Goal: Task Accomplishment & Management: Manage account settings

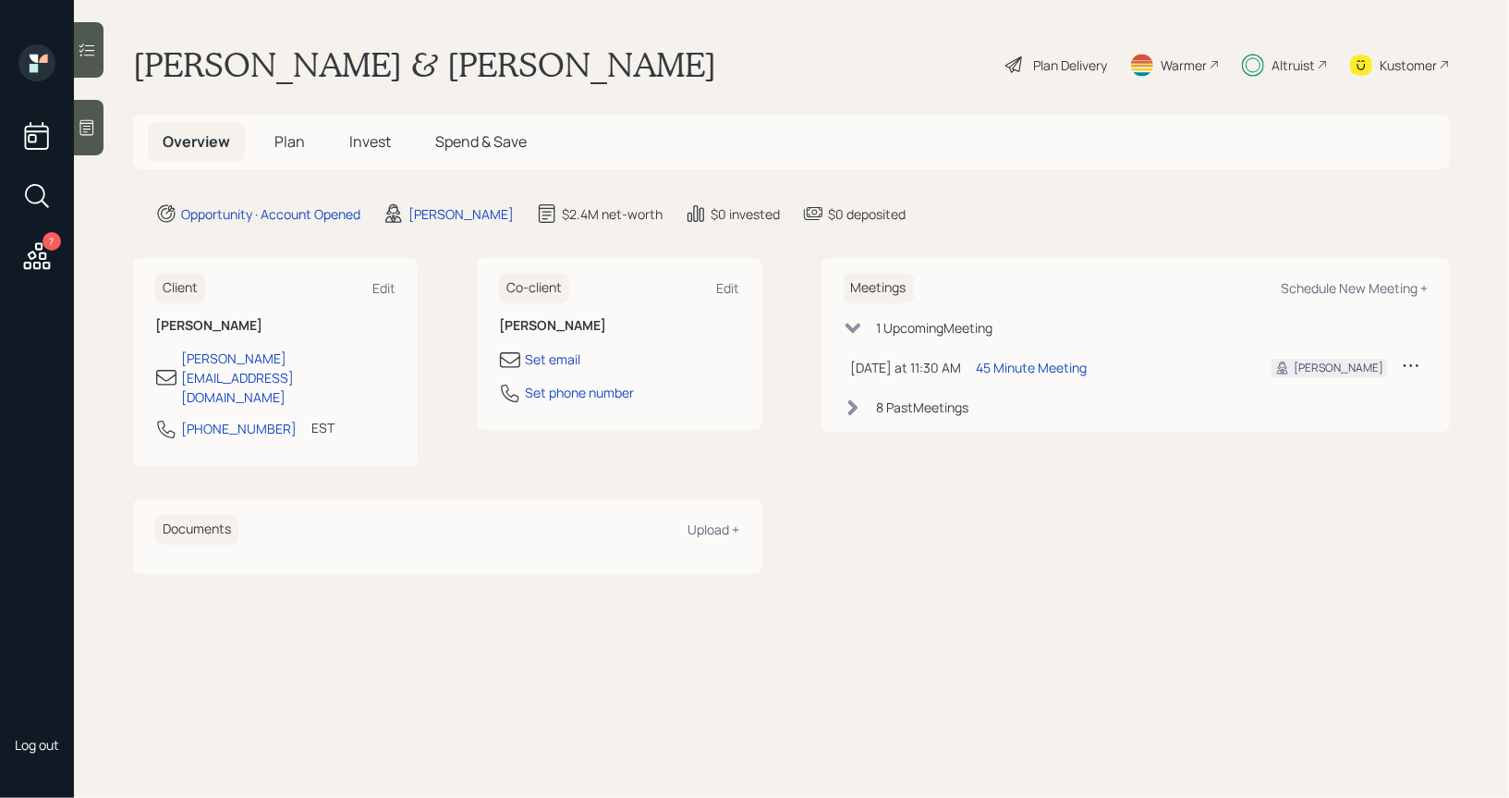
click at [280, 148] on span "Plan" at bounding box center [289, 141] width 30 height 20
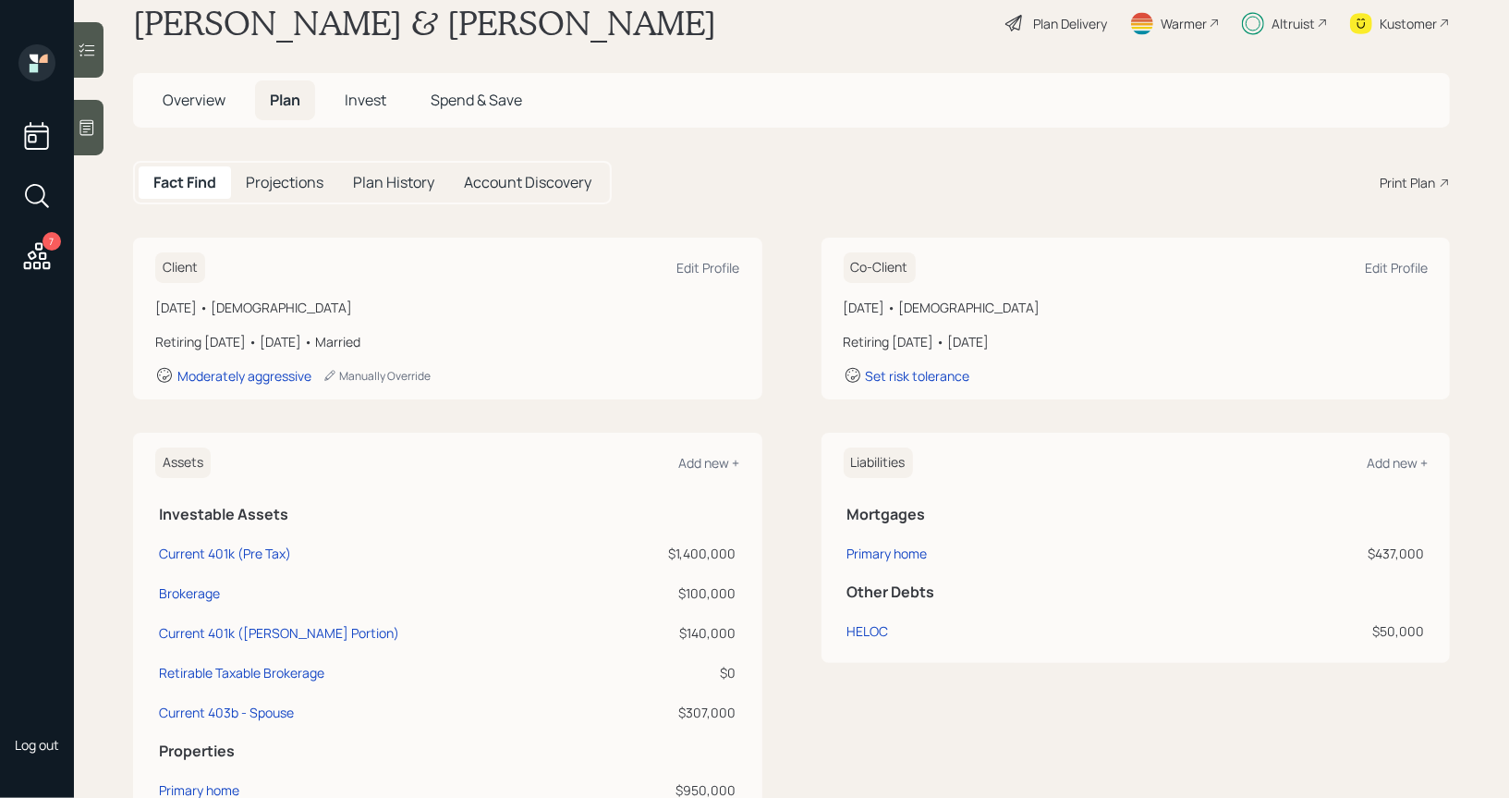
scroll to position [54, 0]
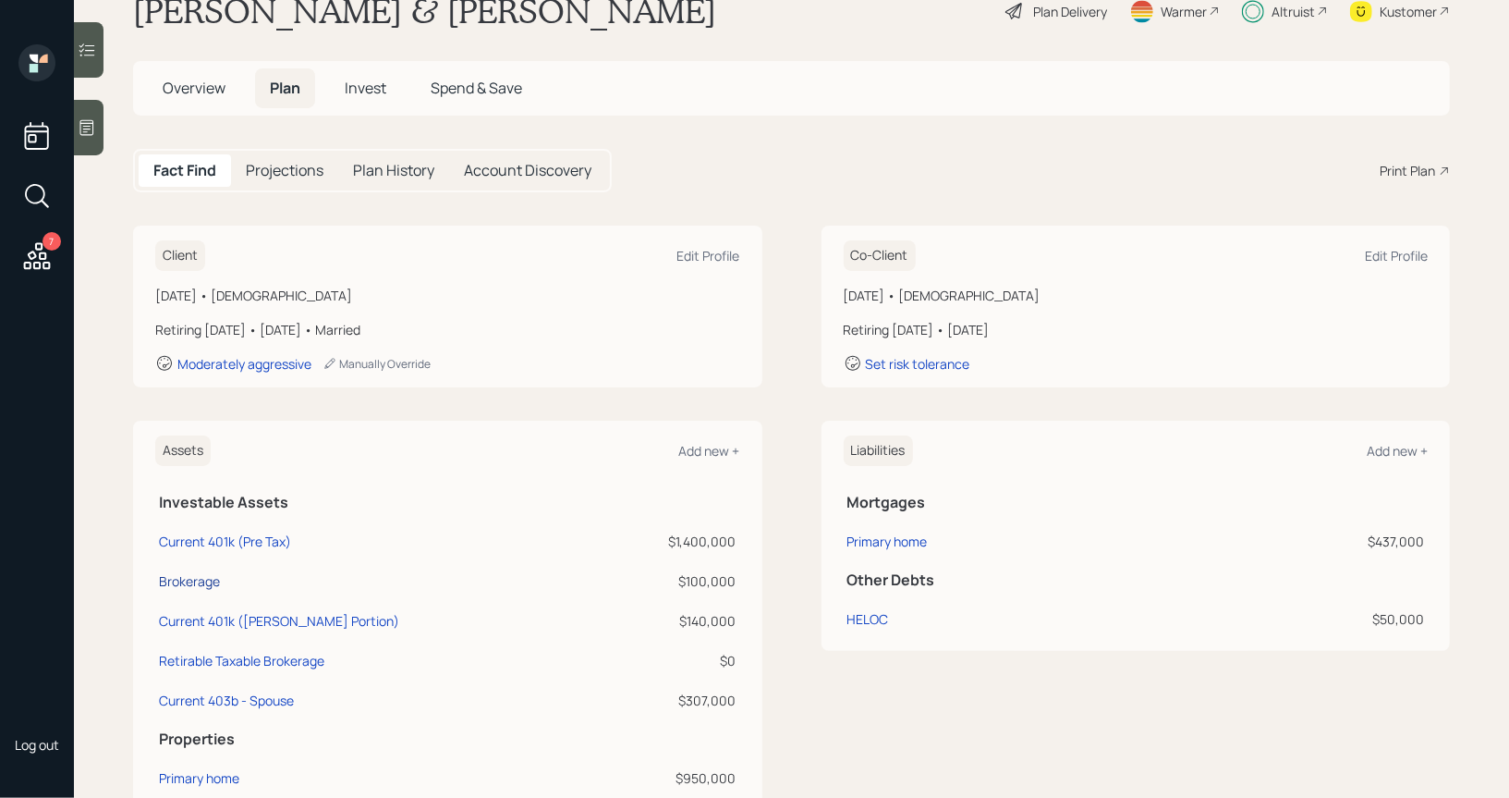
click at [168, 583] on div "Brokerage" at bounding box center [189, 580] width 61 height 19
select select "taxable"
select select "balanced"
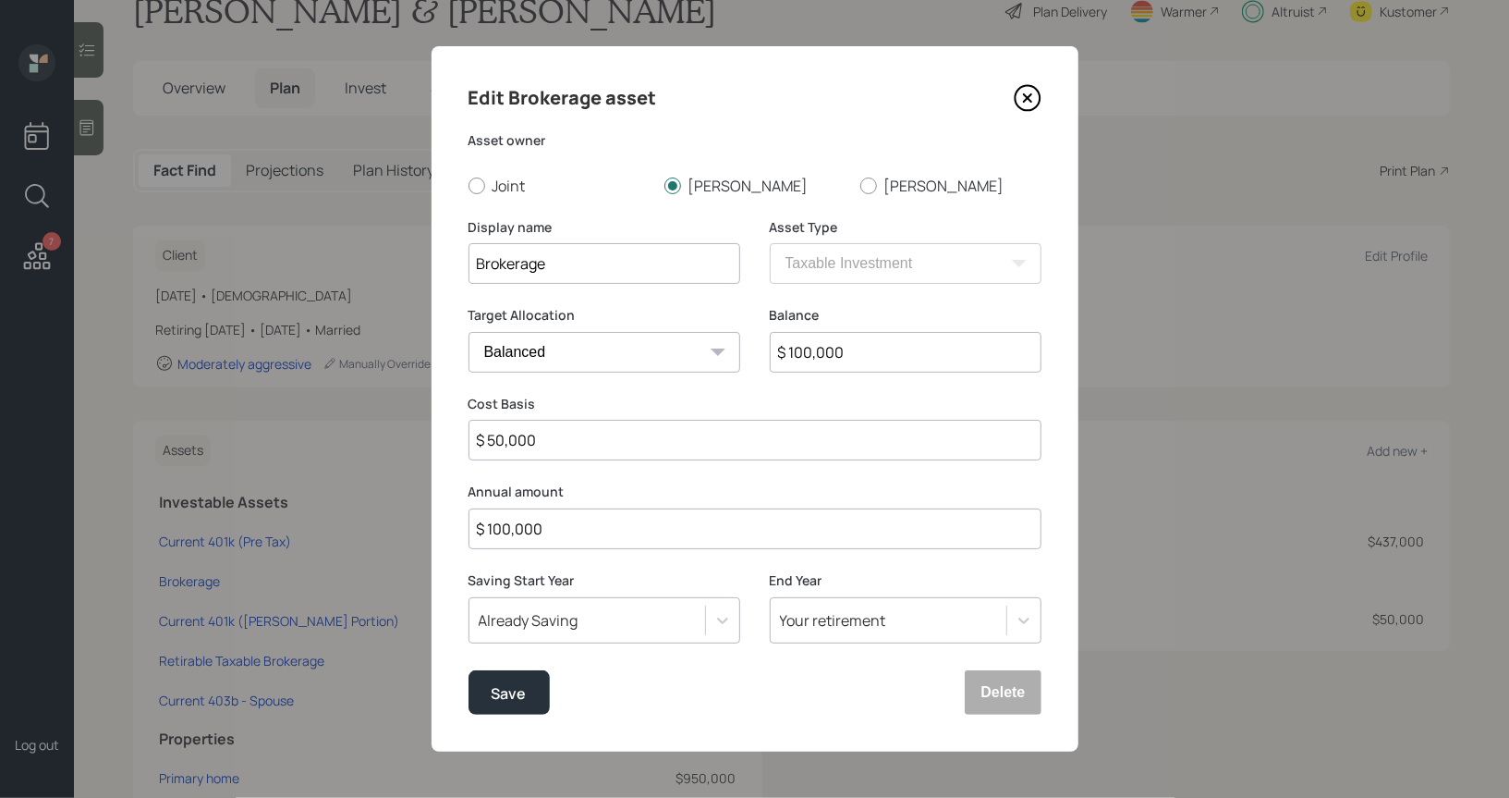
click at [550, 442] on input "$ 50,000" at bounding box center [755, 440] width 573 height 41
type input "$ 82,003"
click at [508, 693] on div "Save" at bounding box center [509, 693] width 35 height 25
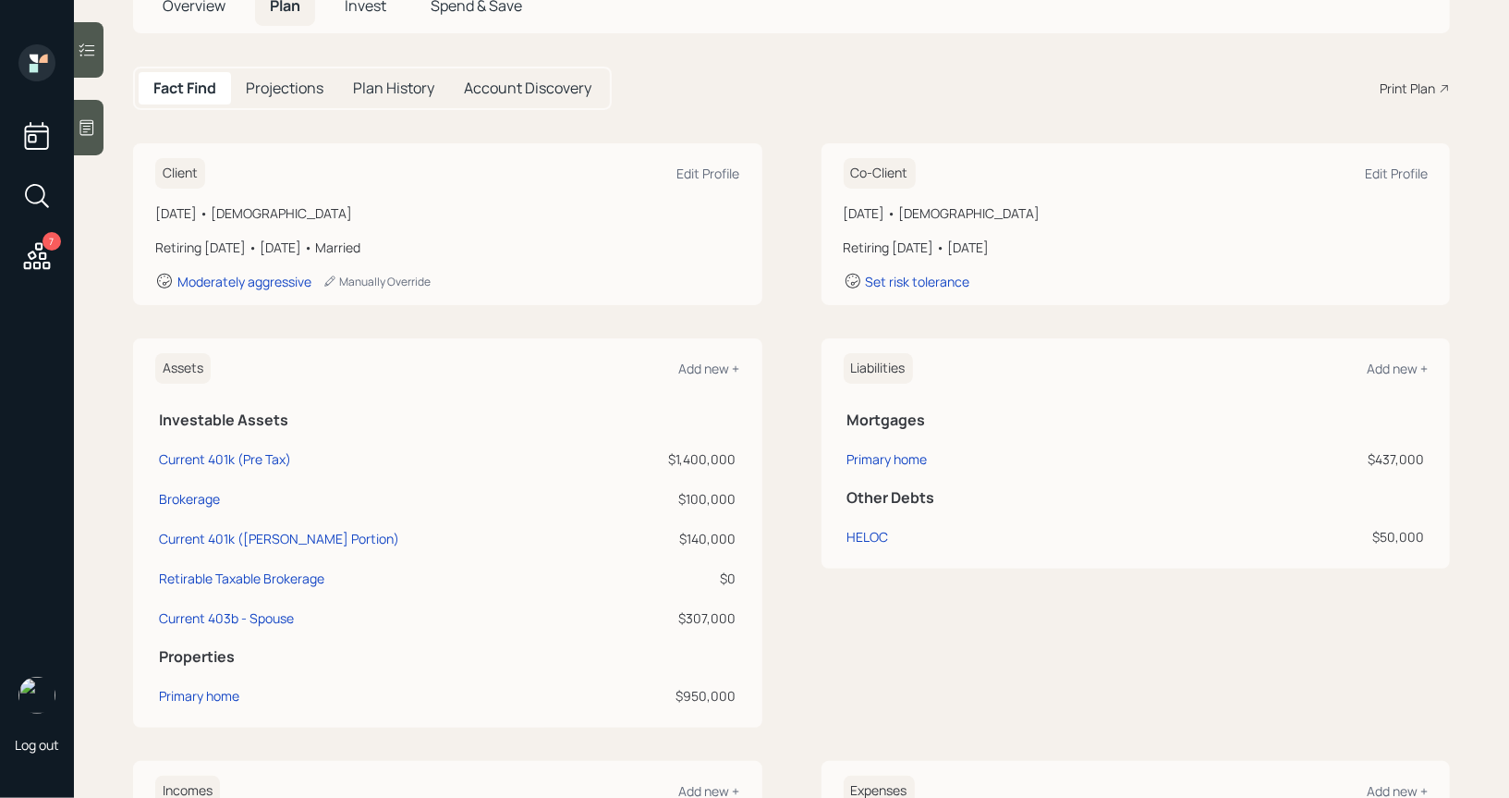
scroll to position [137, 0]
click at [701, 366] on div "Add new +" at bounding box center [709, 368] width 61 height 18
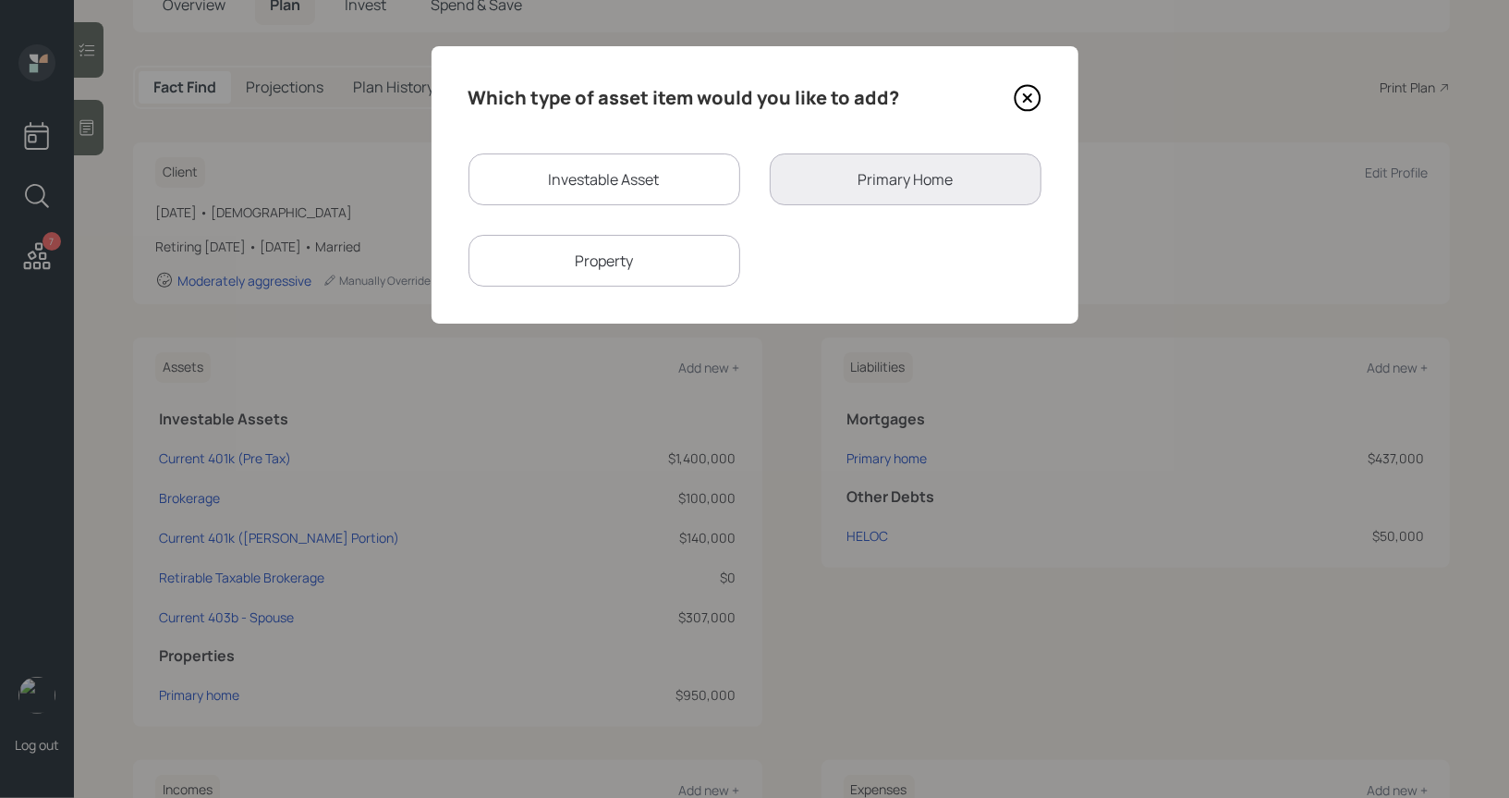
click at [640, 165] on div "Investable Asset" at bounding box center [605, 179] width 272 height 52
select select "taxable"
select select "balanced"
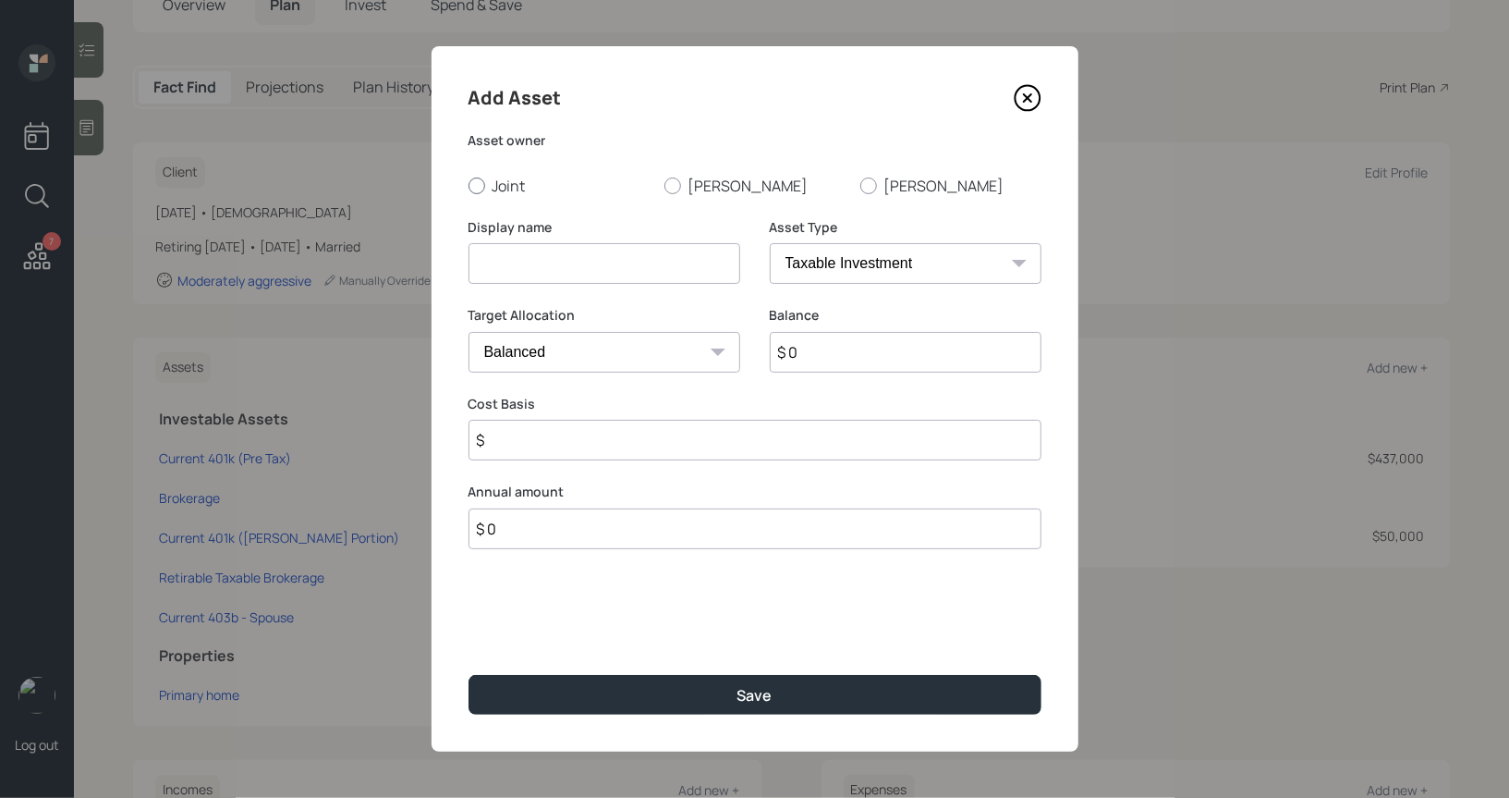
click at [473, 187] on div at bounding box center [477, 185] width 17 height 17
click at [469, 186] on input "Joint" at bounding box center [468, 185] width 1 height 1
radio input "true"
click at [496, 268] on input at bounding box center [605, 263] width 272 height 41
type input "Joint Brokerage"
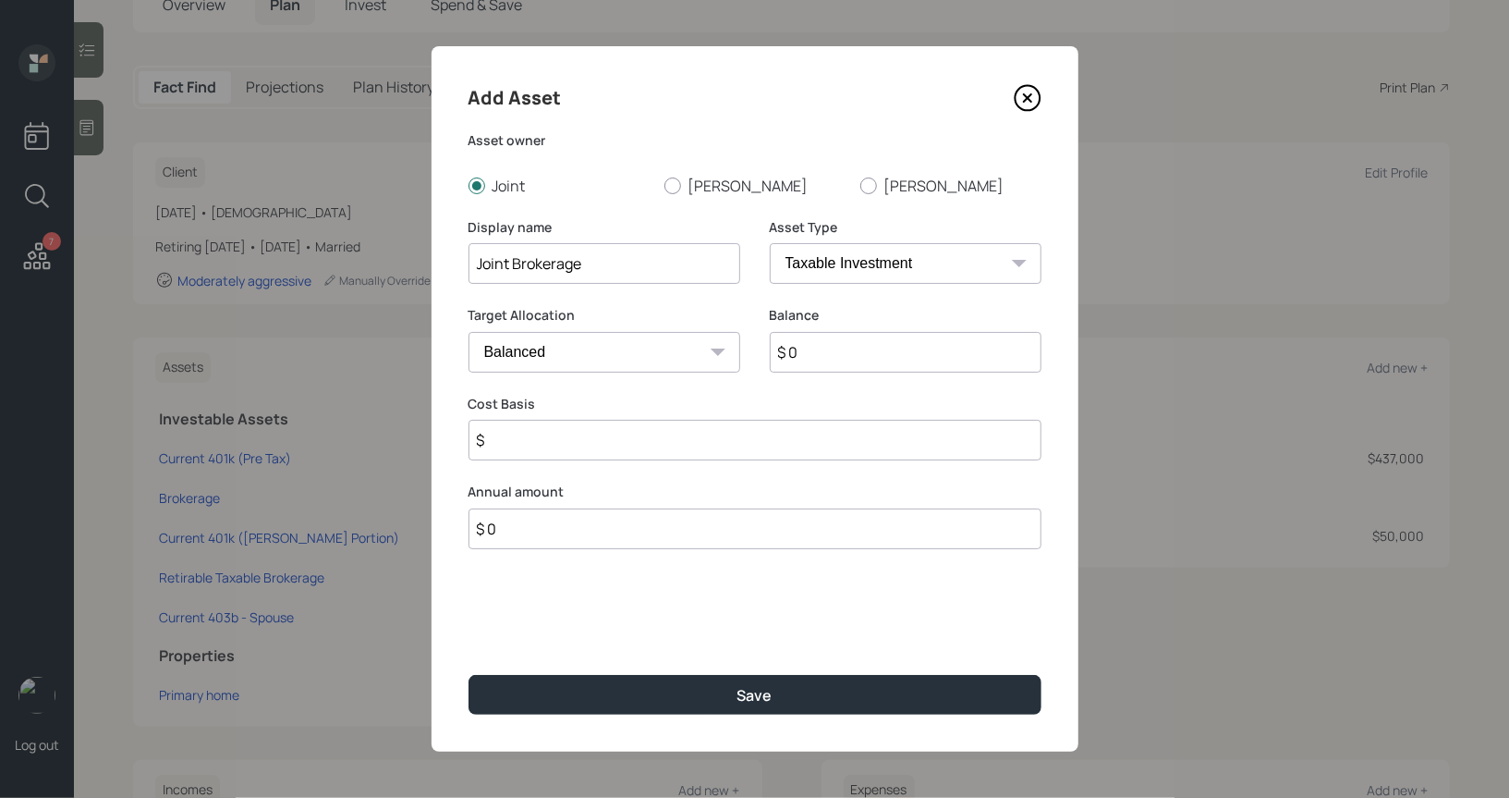
click at [847, 361] on input "$ 0" at bounding box center [906, 352] width 272 height 41
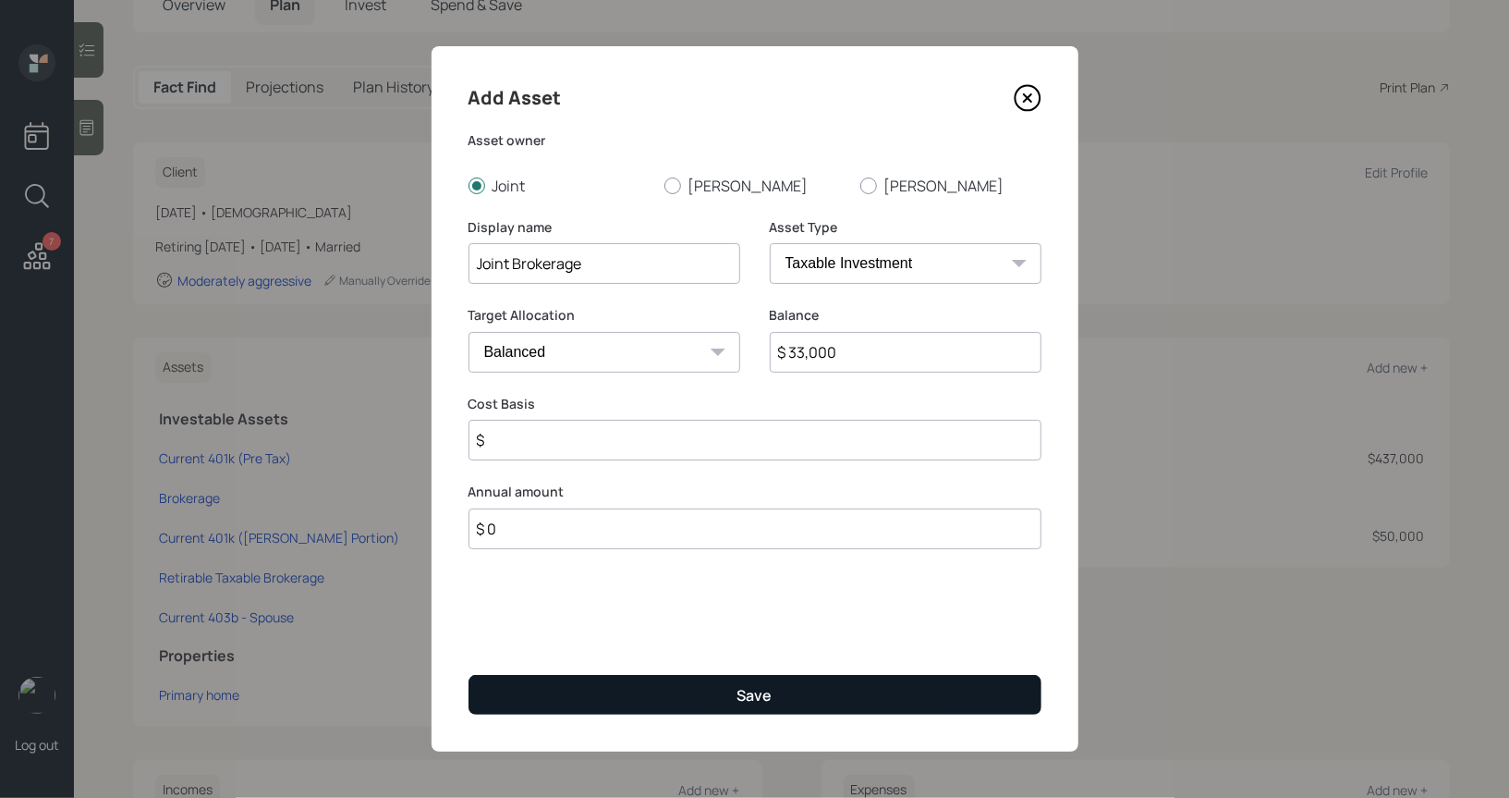
type input "$ 33,000"
click at [657, 687] on button "Save" at bounding box center [755, 695] width 573 height 40
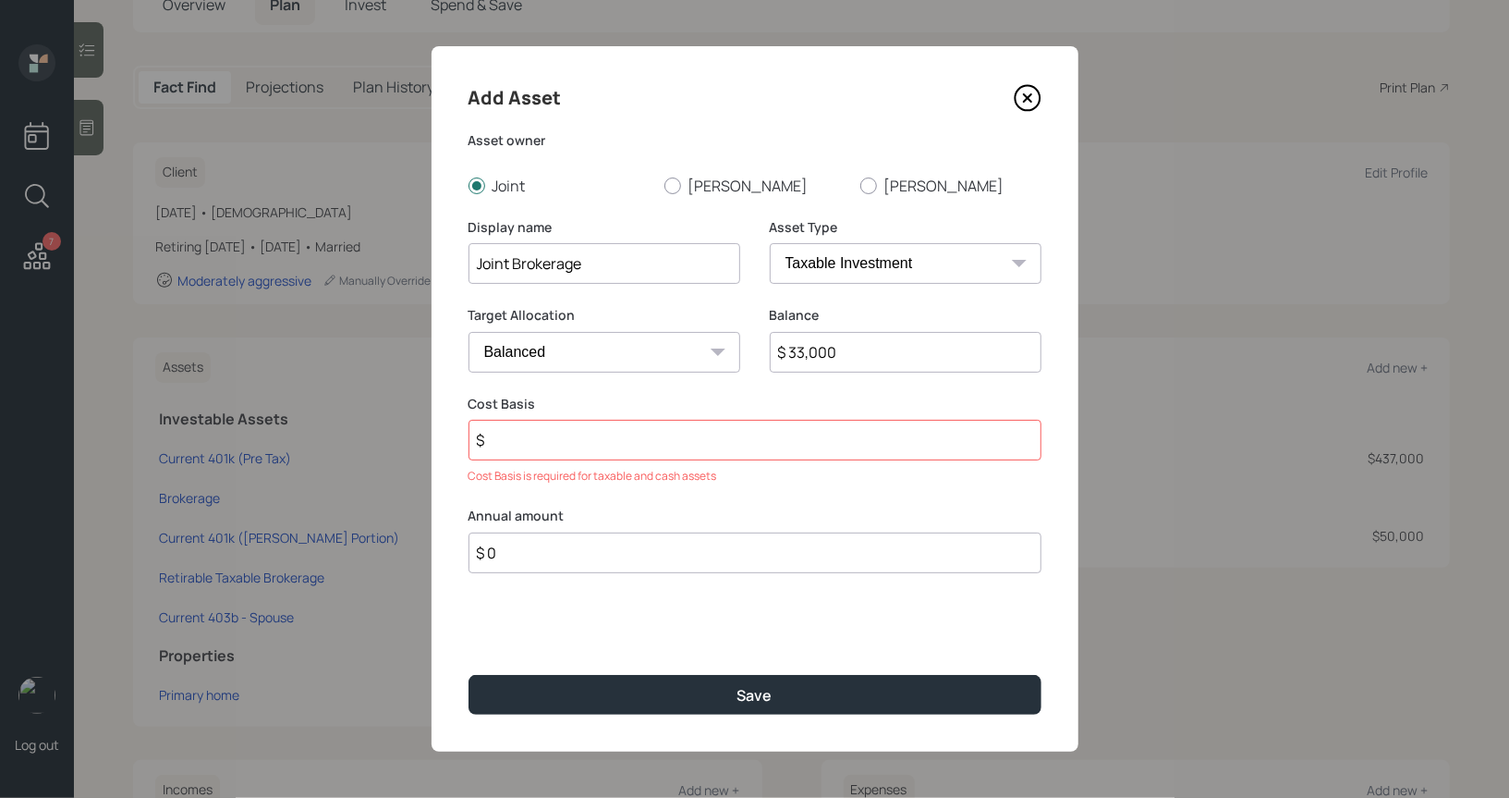
click at [511, 438] on input "$" at bounding box center [755, 440] width 573 height 41
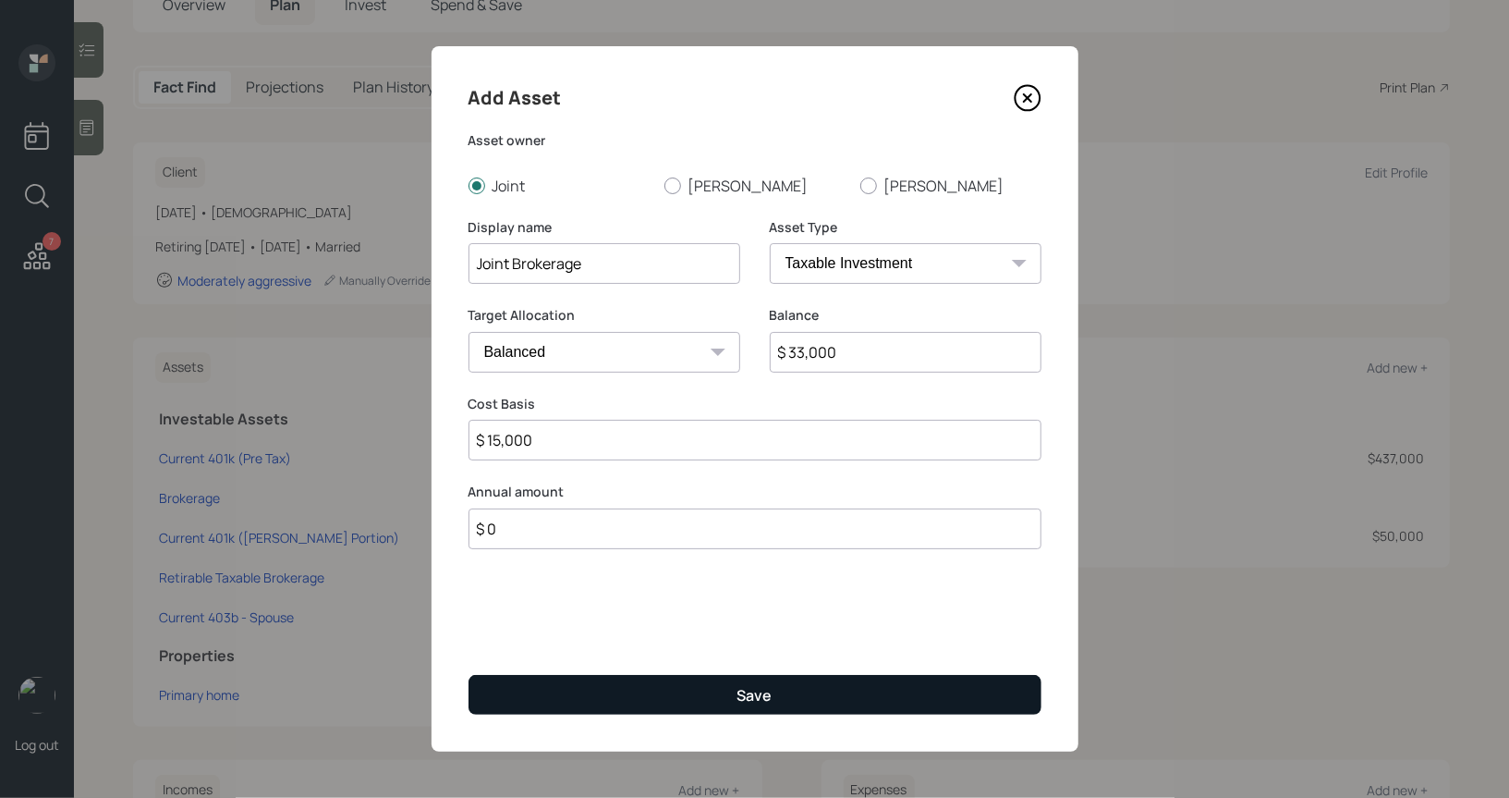
type input "$ 15,000"
click at [627, 696] on button "Save" at bounding box center [755, 695] width 573 height 40
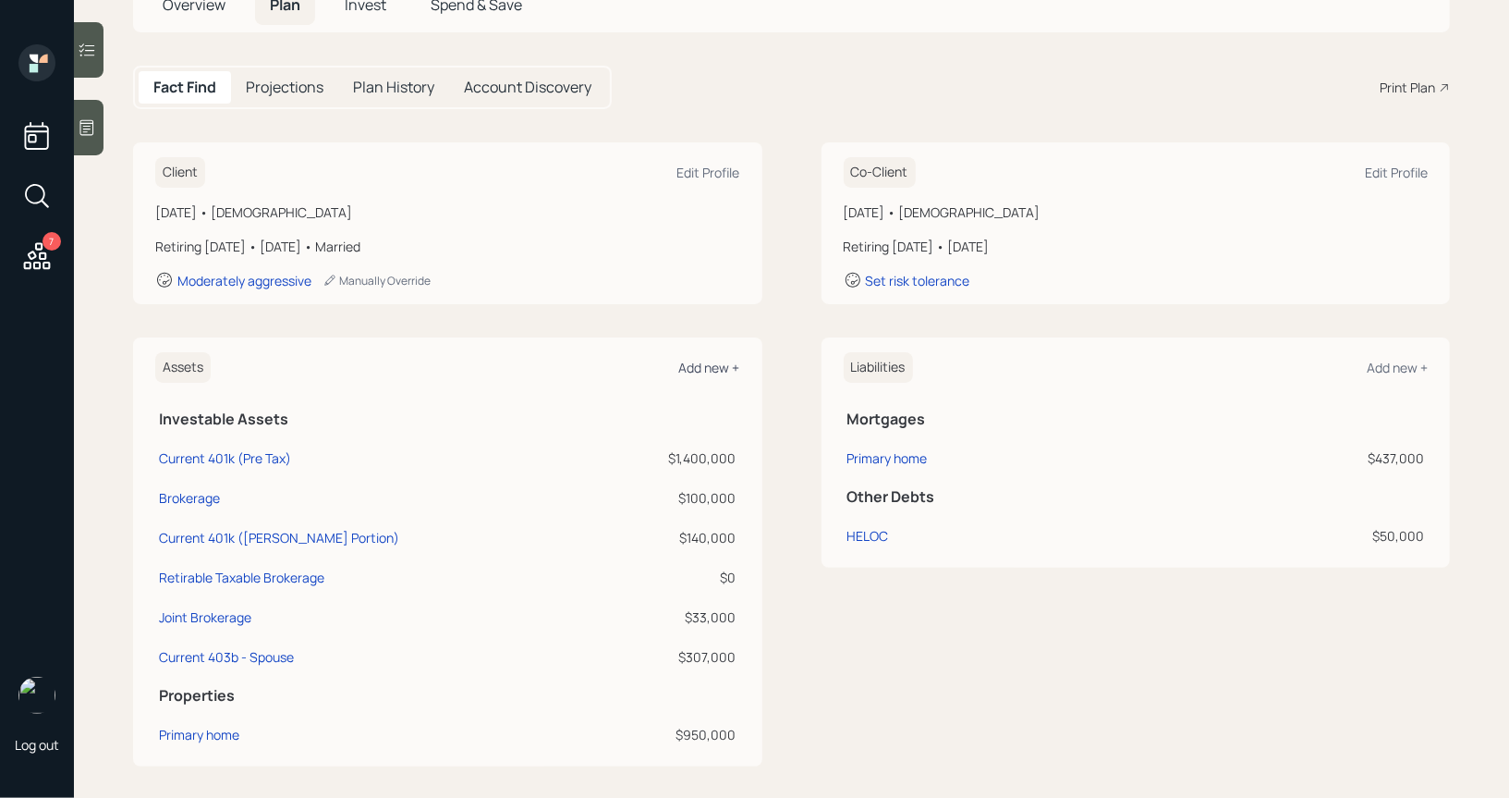
click at [695, 369] on div "Add new +" at bounding box center [709, 368] width 61 height 18
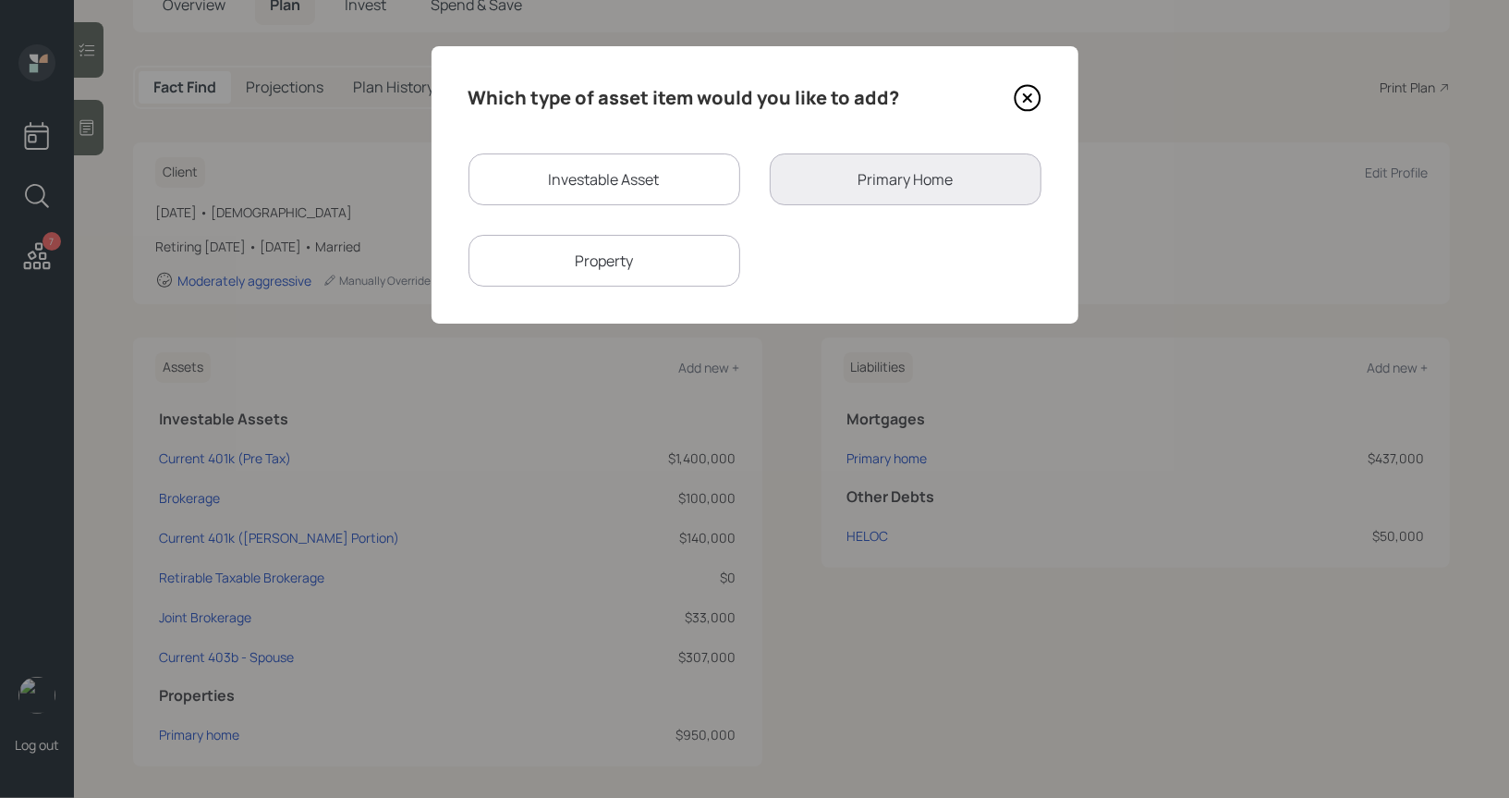
click at [674, 188] on div "Investable Asset" at bounding box center [605, 179] width 272 height 52
select select "taxable"
select select "balanced"
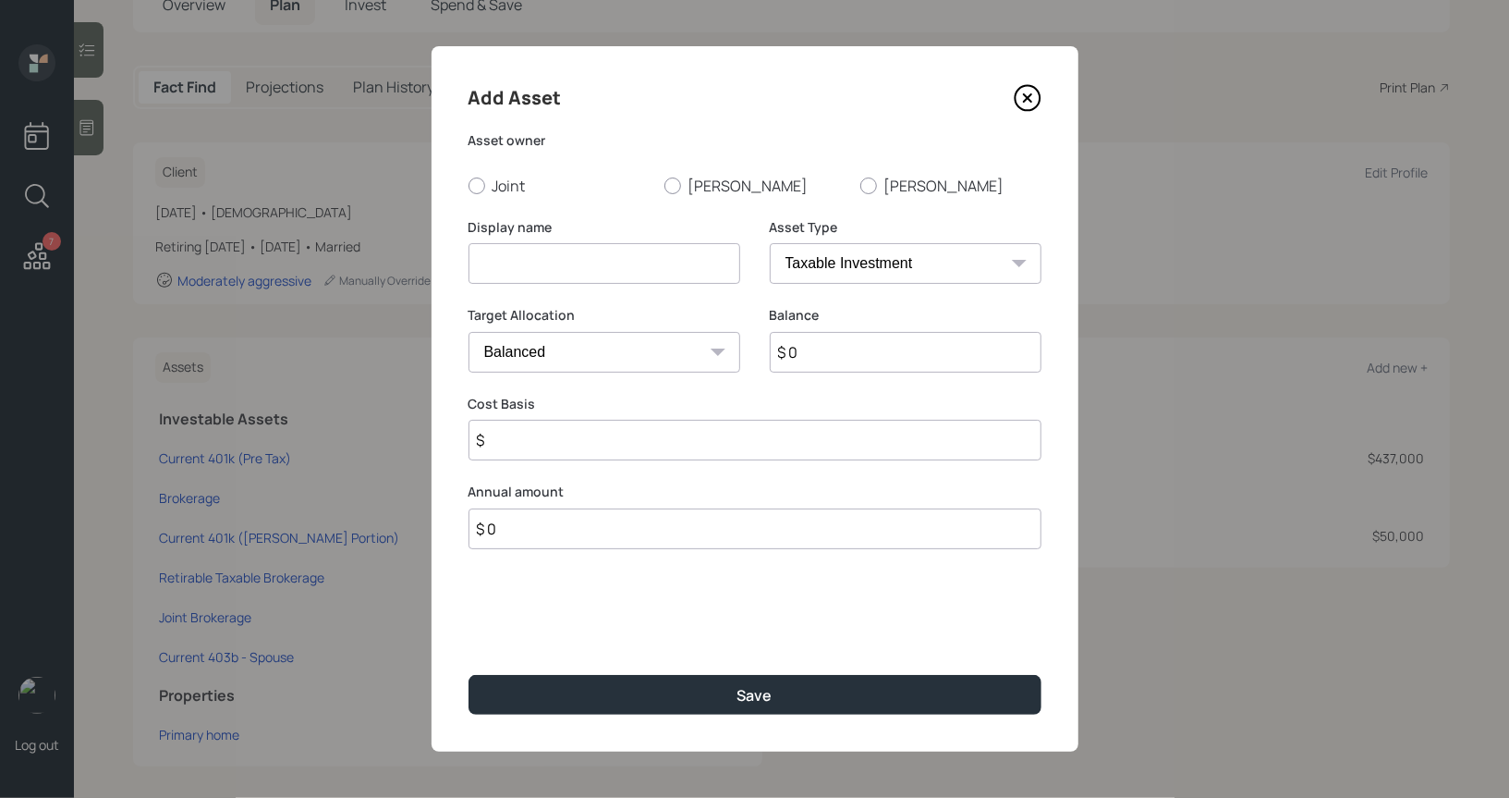
click at [576, 276] on input at bounding box center [605, 263] width 272 height 41
type input "Fidelity Joint Brokerage"
click at [475, 179] on div at bounding box center [477, 185] width 17 height 17
click at [469, 185] on input "Joint" at bounding box center [468, 185] width 1 height 1
radio input "true"
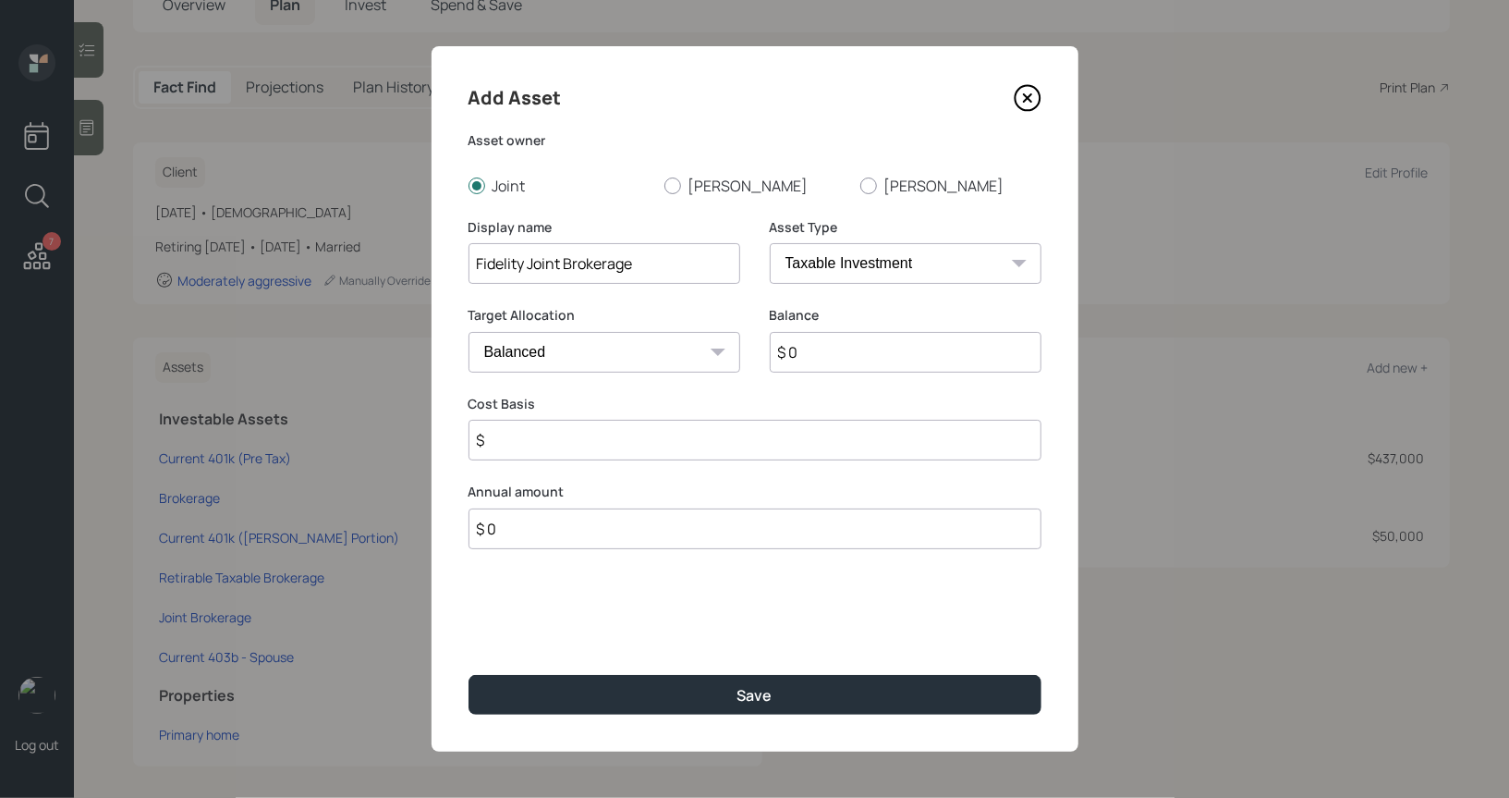
click at [863, 367] on input "$ 0" at bounding box center [906, 352] width 272 height 41
type input "$ 17,450"
click at [736, 440] on input "$" at bounding box center [755, 440] width 573 height 41
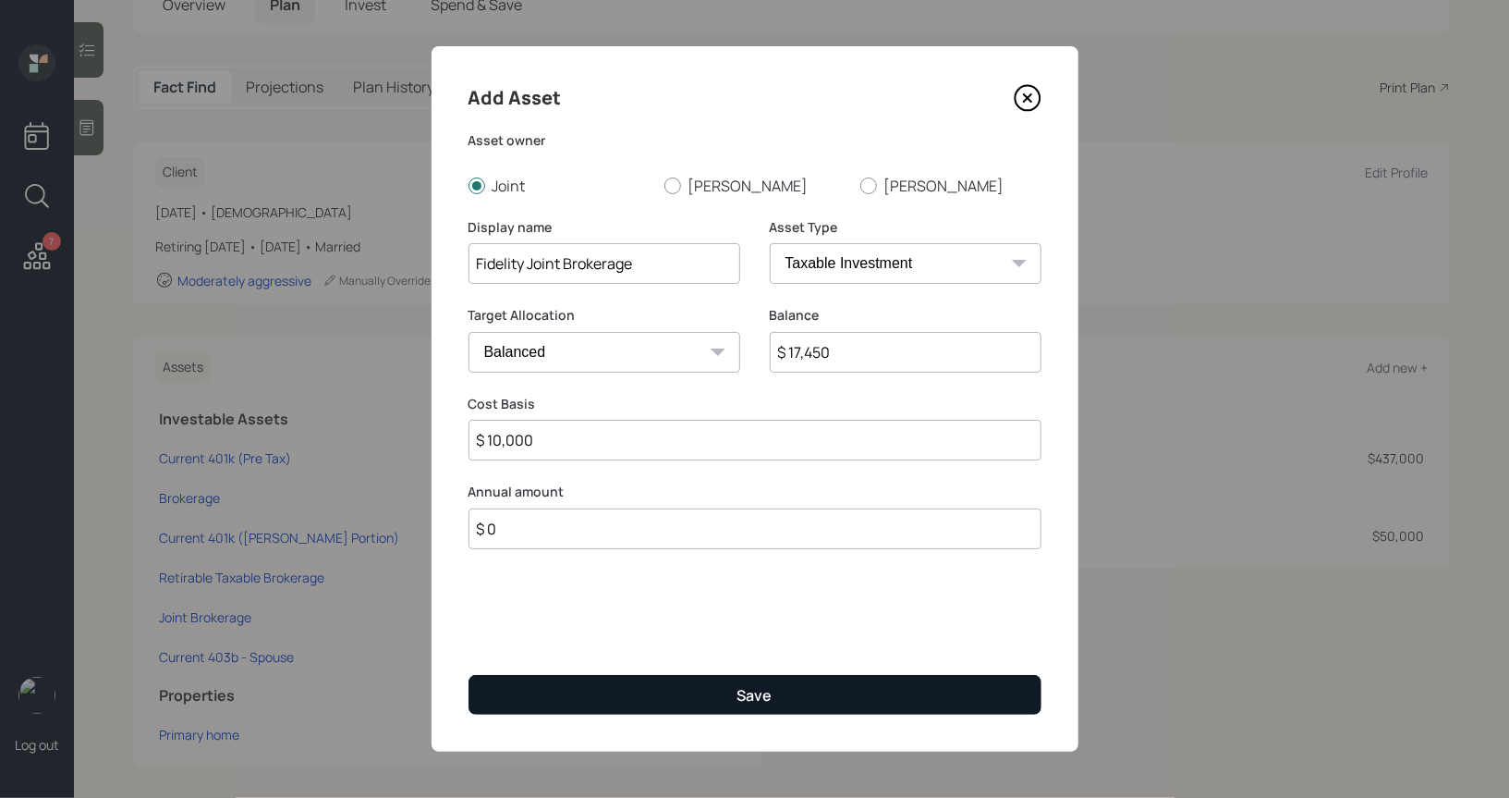
type input "$ 10,000"
click at [686, 687] on button "Save" at bounding box center [755, 695] width 573 height 40
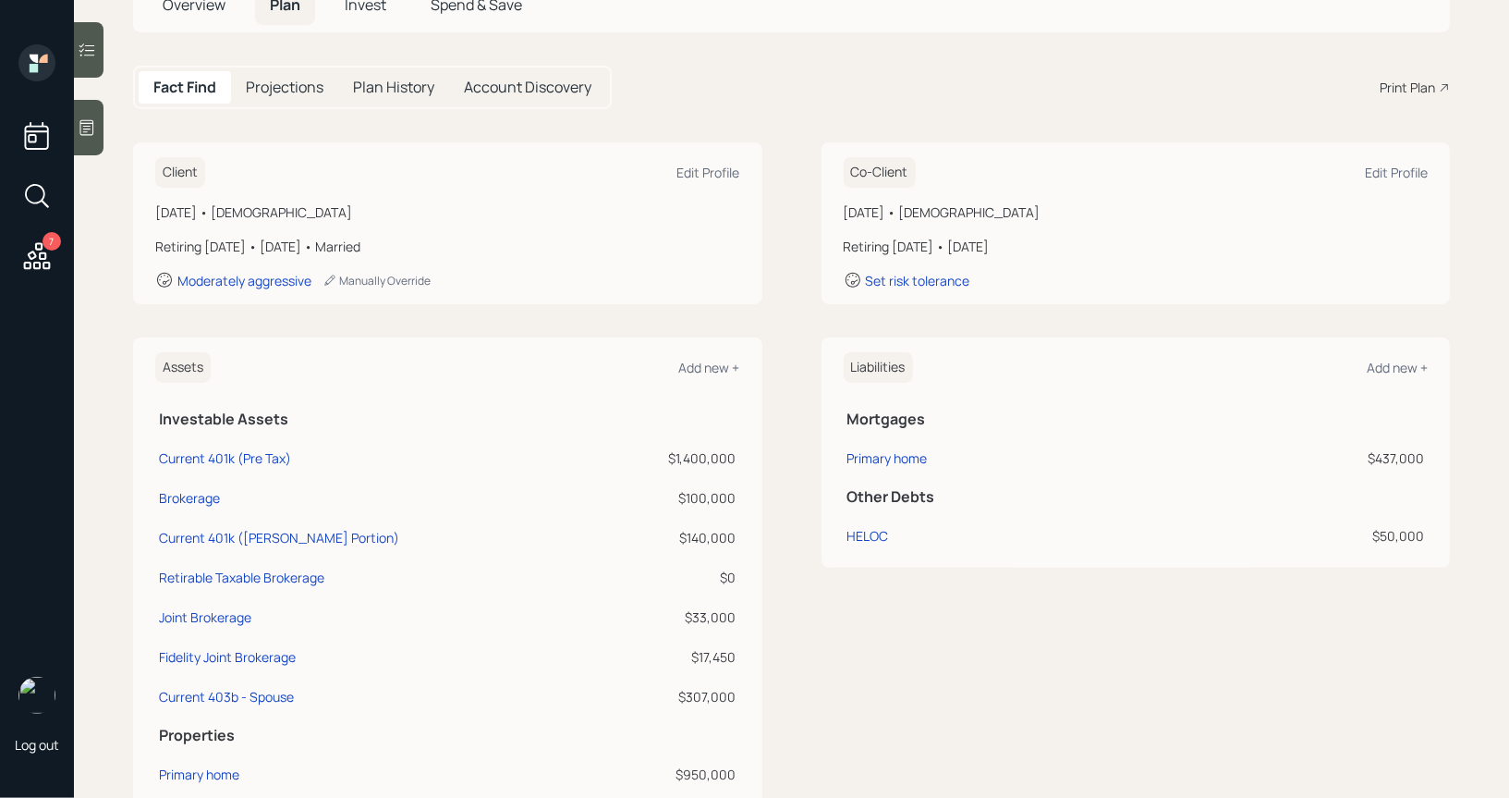
scroll to position [161, 0]
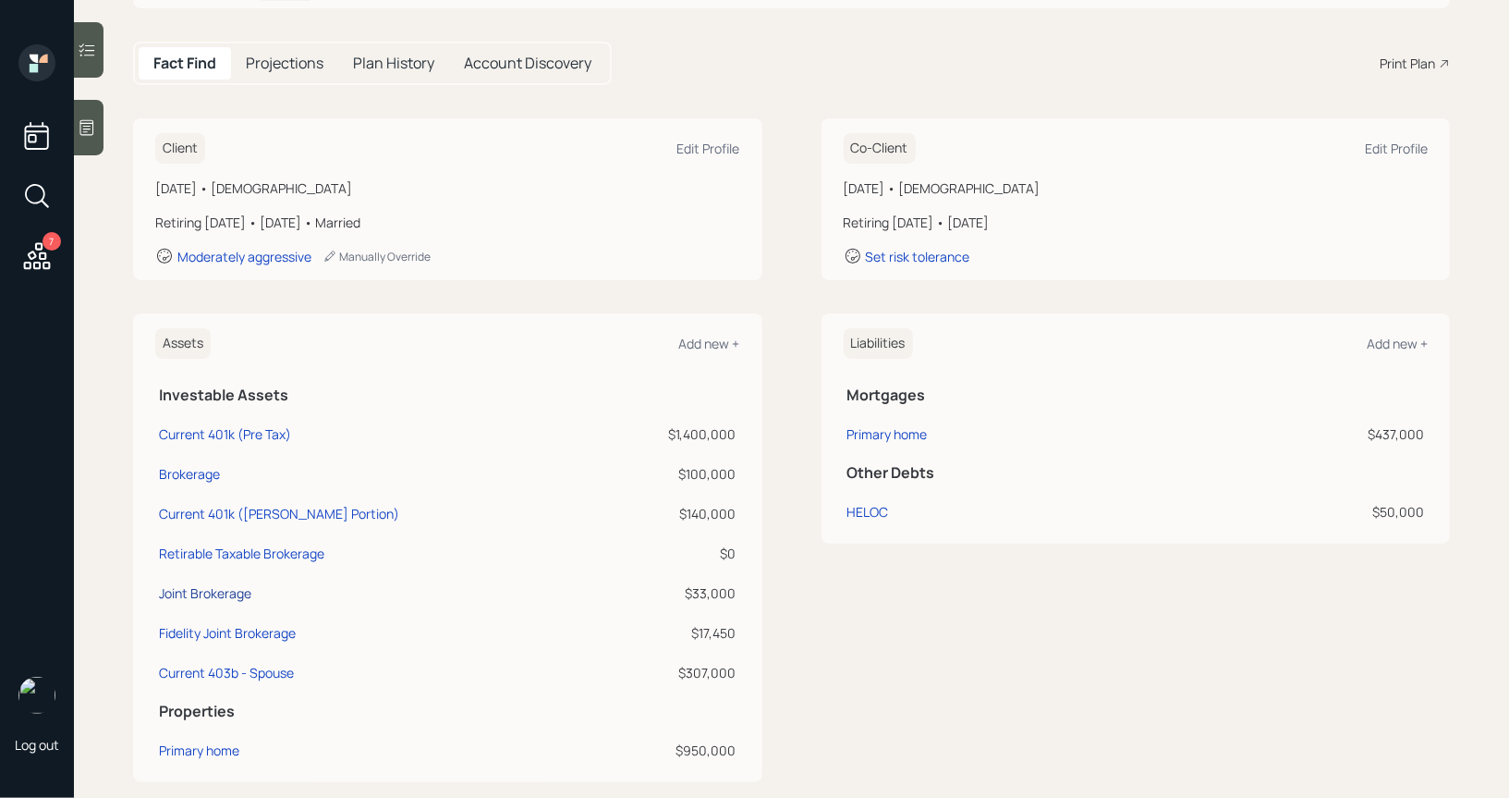
click at [216, 590] on div "Joint Brokerage" at bounding box center [205, 592] width 92 height 19
select select "taxable"
select select "balanced"
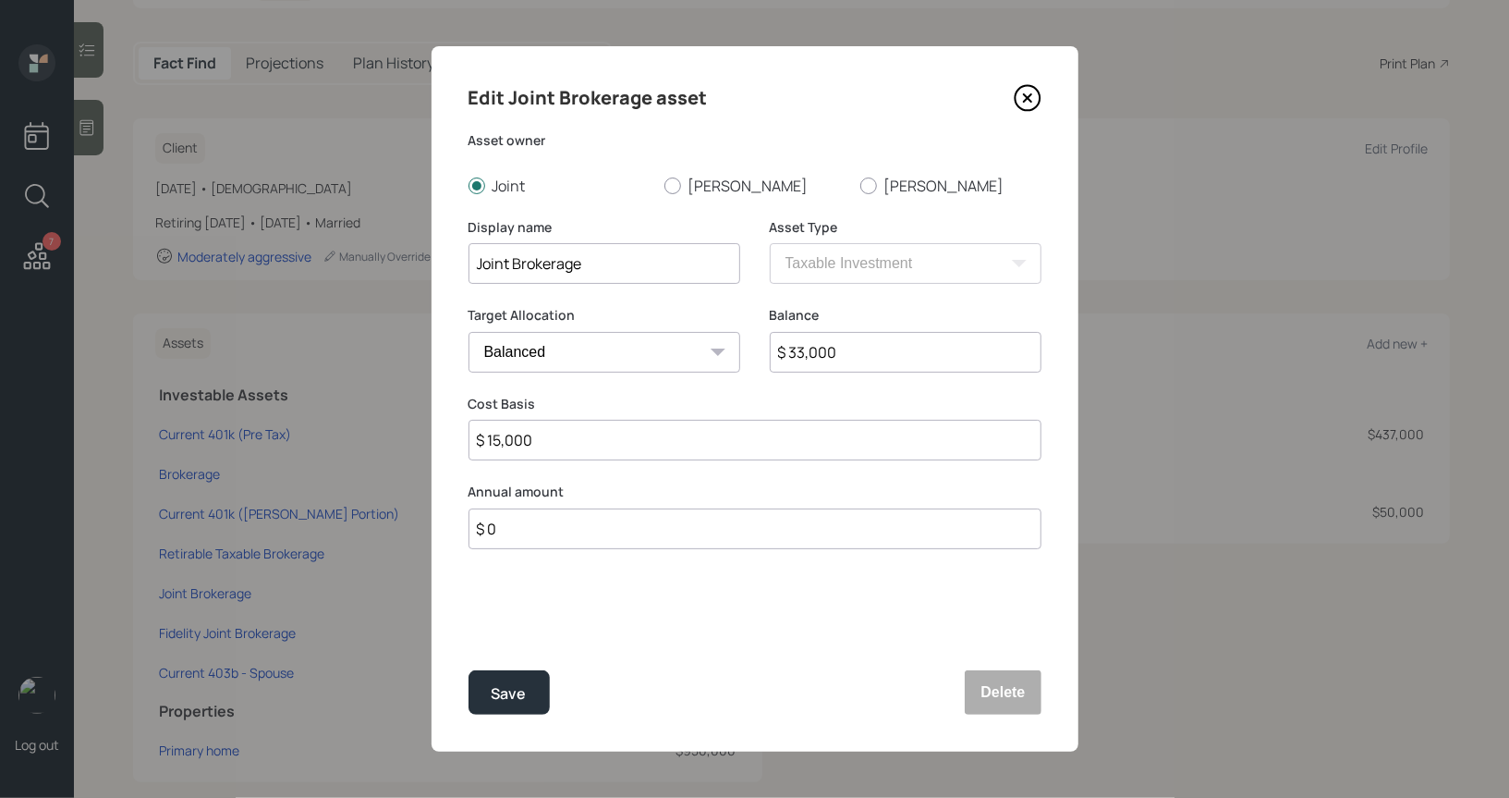
click at [471, 262] on input "Joint Brokerage" at bounding box center [605, 263] width 272 height 41
type input "Fidelity Joint Brokerage"
click at [516, 690] on div "Save" at bounding box center [509, 693] width 35 height 25
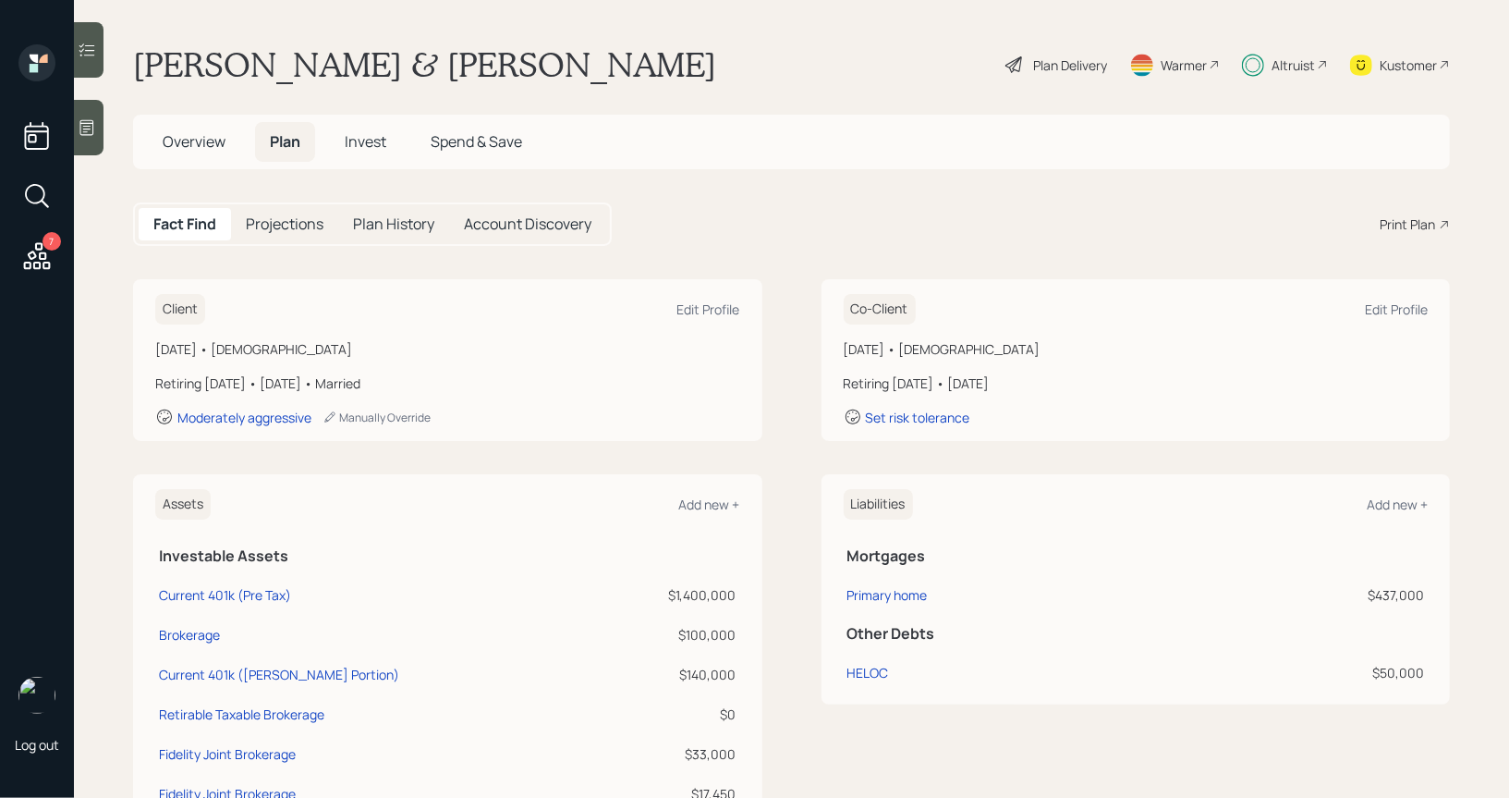
click at [371, 139] on span "Invest" at bounding box center [366, 141] width 42 height 20
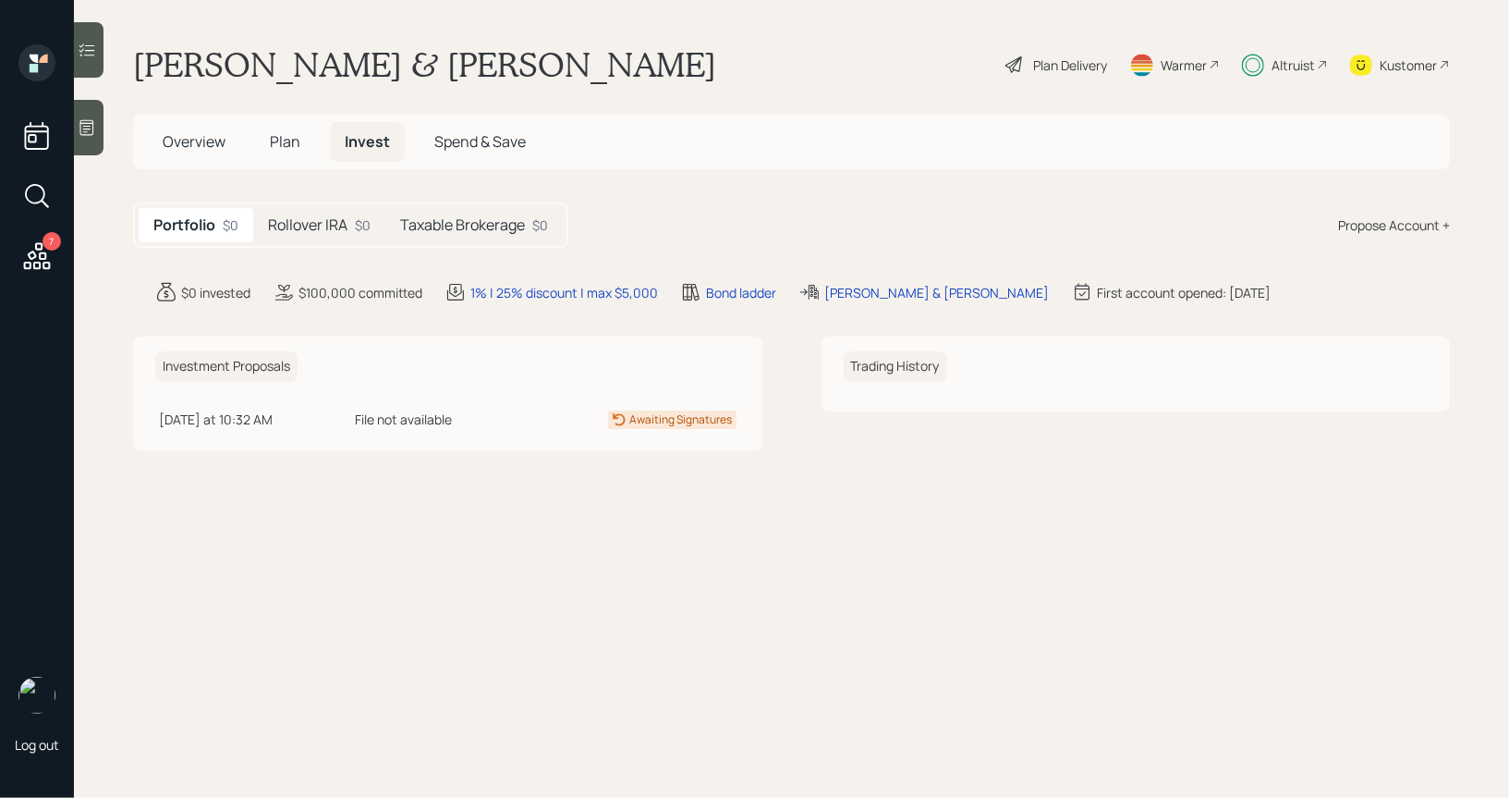
click at [298, 225] on h5 "Rollover IRA" at bounding box center [307, 225] width 79 height 18
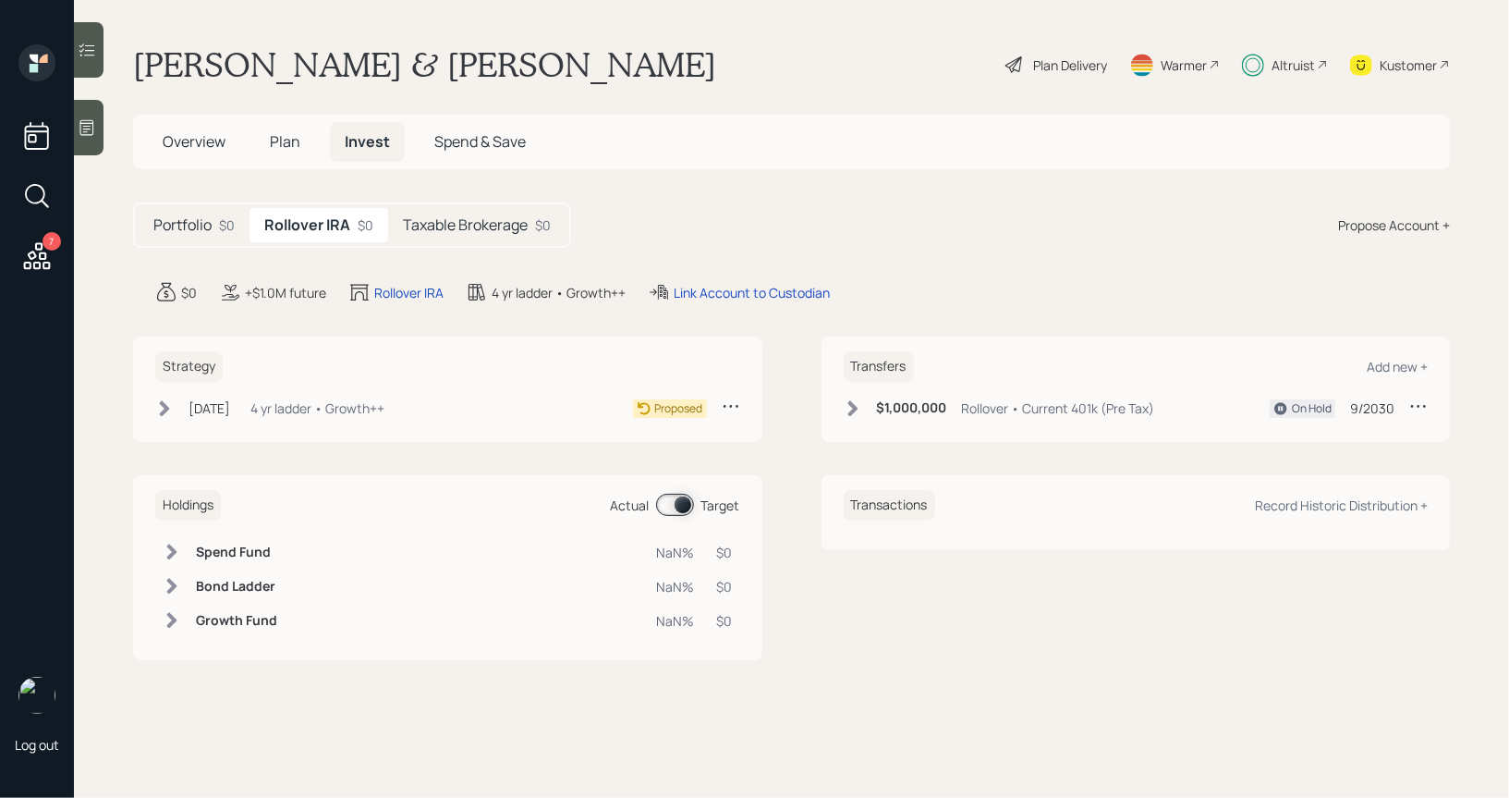
click at [469, 226] on h5 "Taxable Brokerage" at bounding box center [465, 225] width 125 height 18
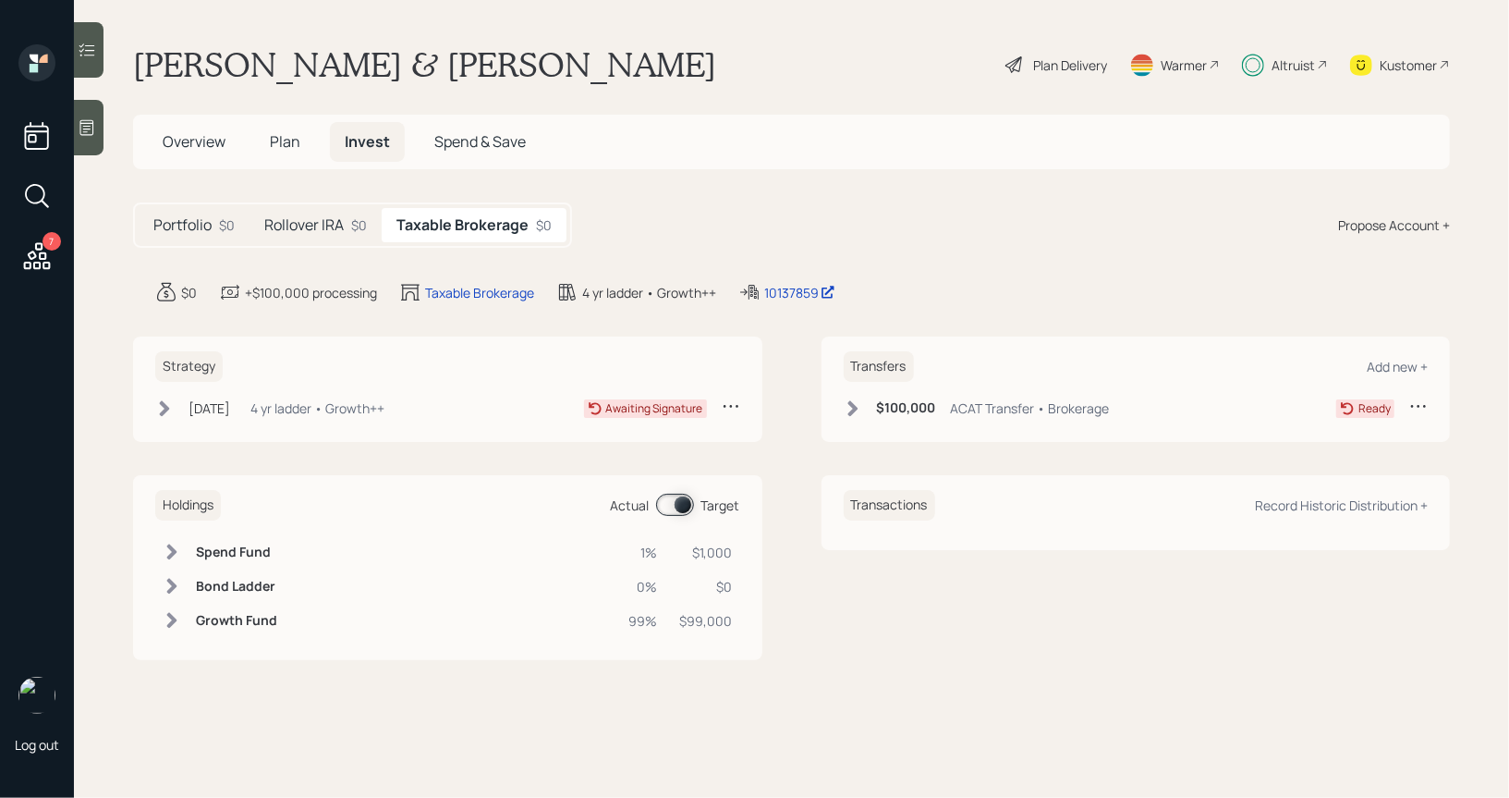
click at [288, 227] on h5 "Rollover IRA" at bounding box center [303, 225] width 79 height 18
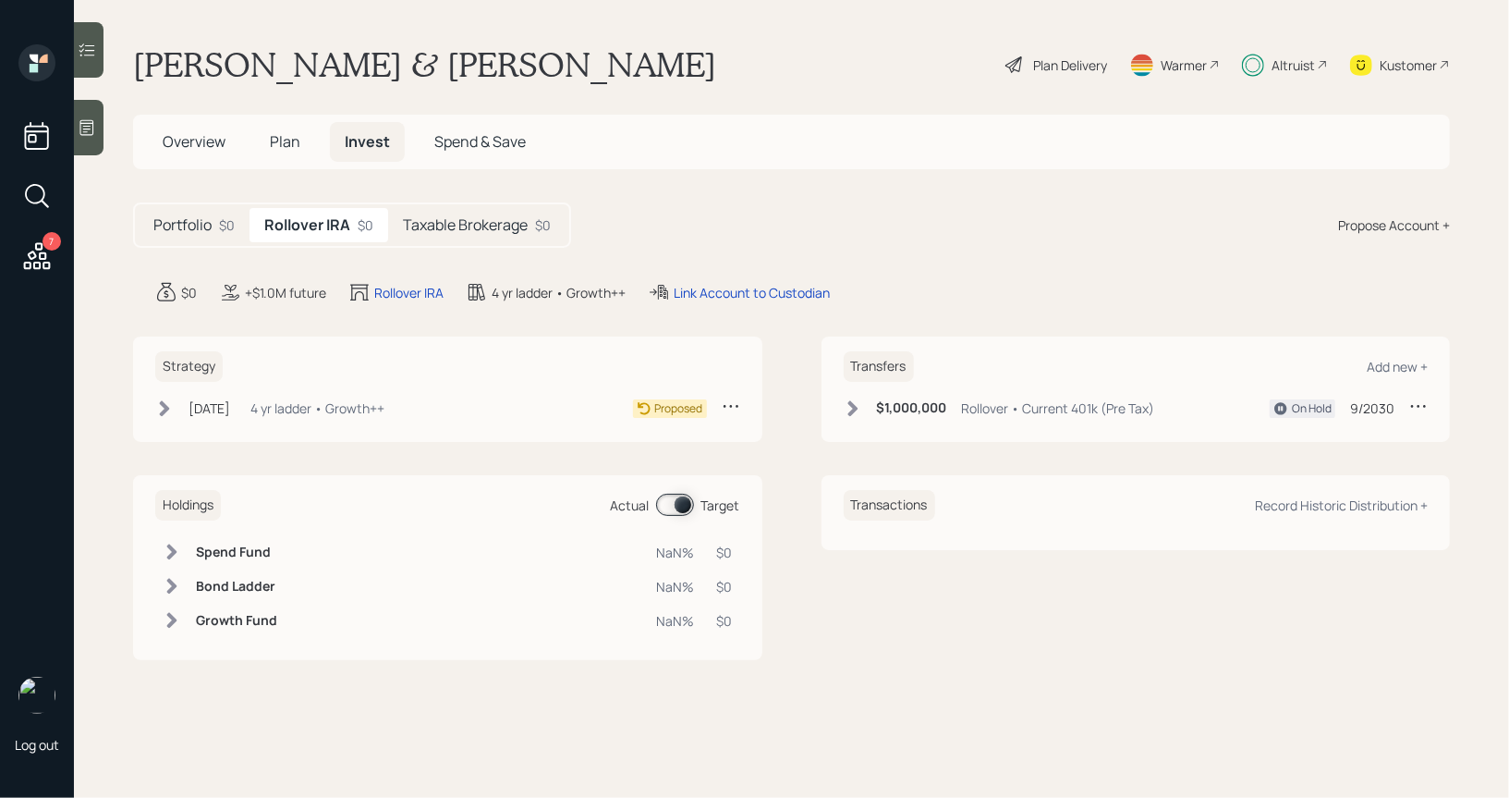
click at [168, 399] on icon at bounding box center [164, 408] width 18 height 18
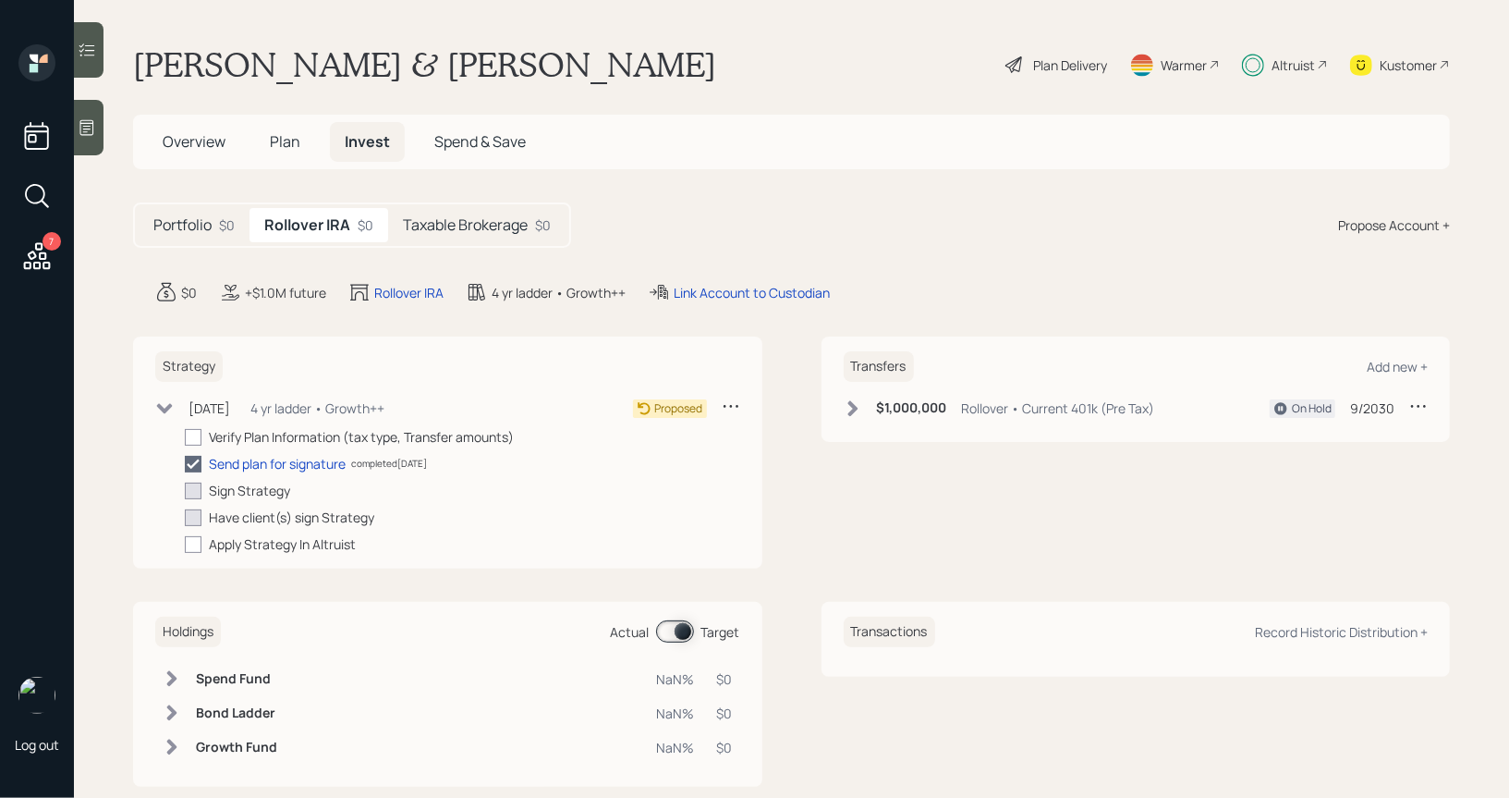
click at [466, 232] on h5 "Taxable Brokerage" at bounding box center [465, 225] width 125 height 18
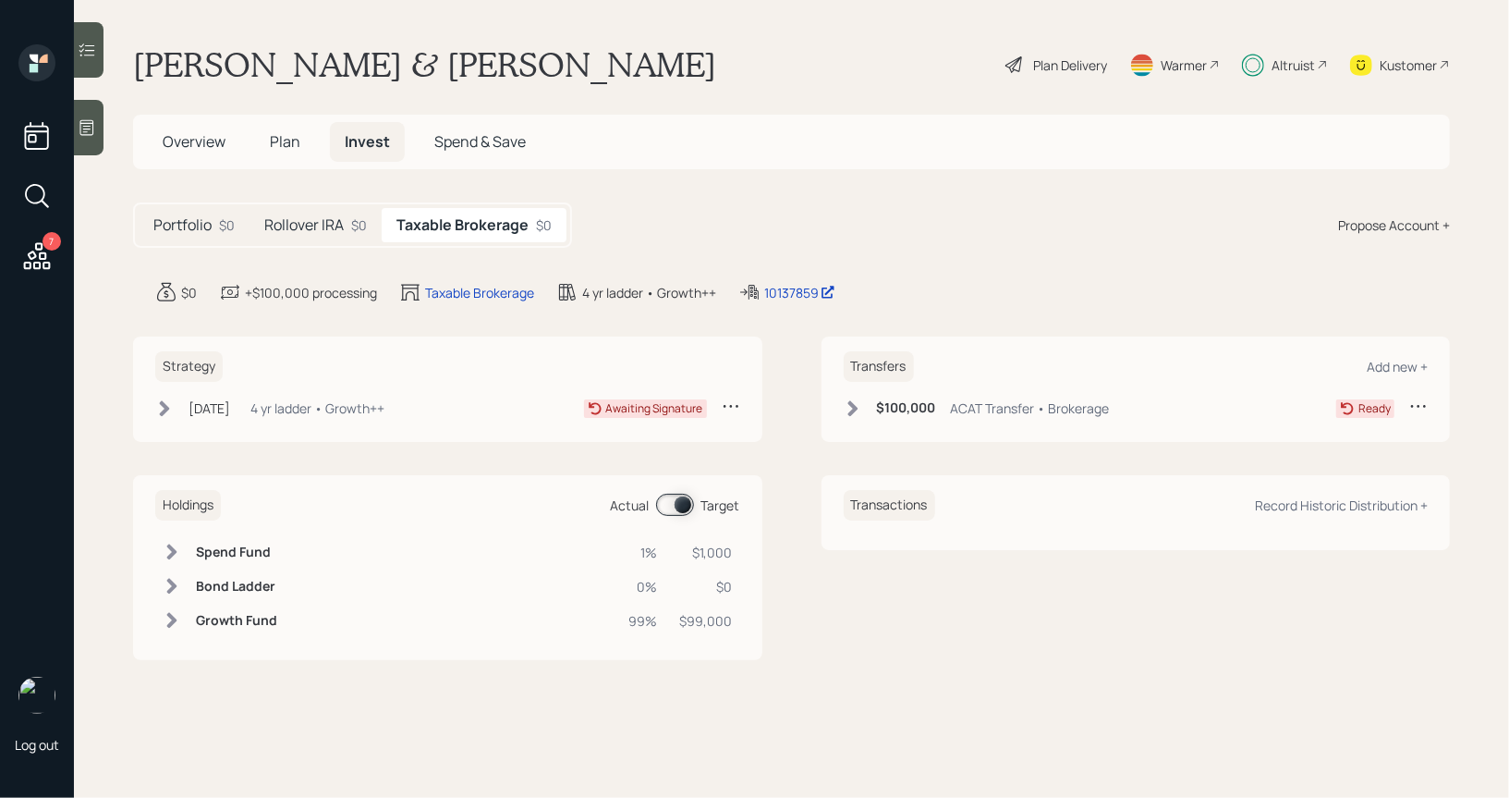
click at [166, 413] on icon at bounding box center [164, 408] width 18 height 18
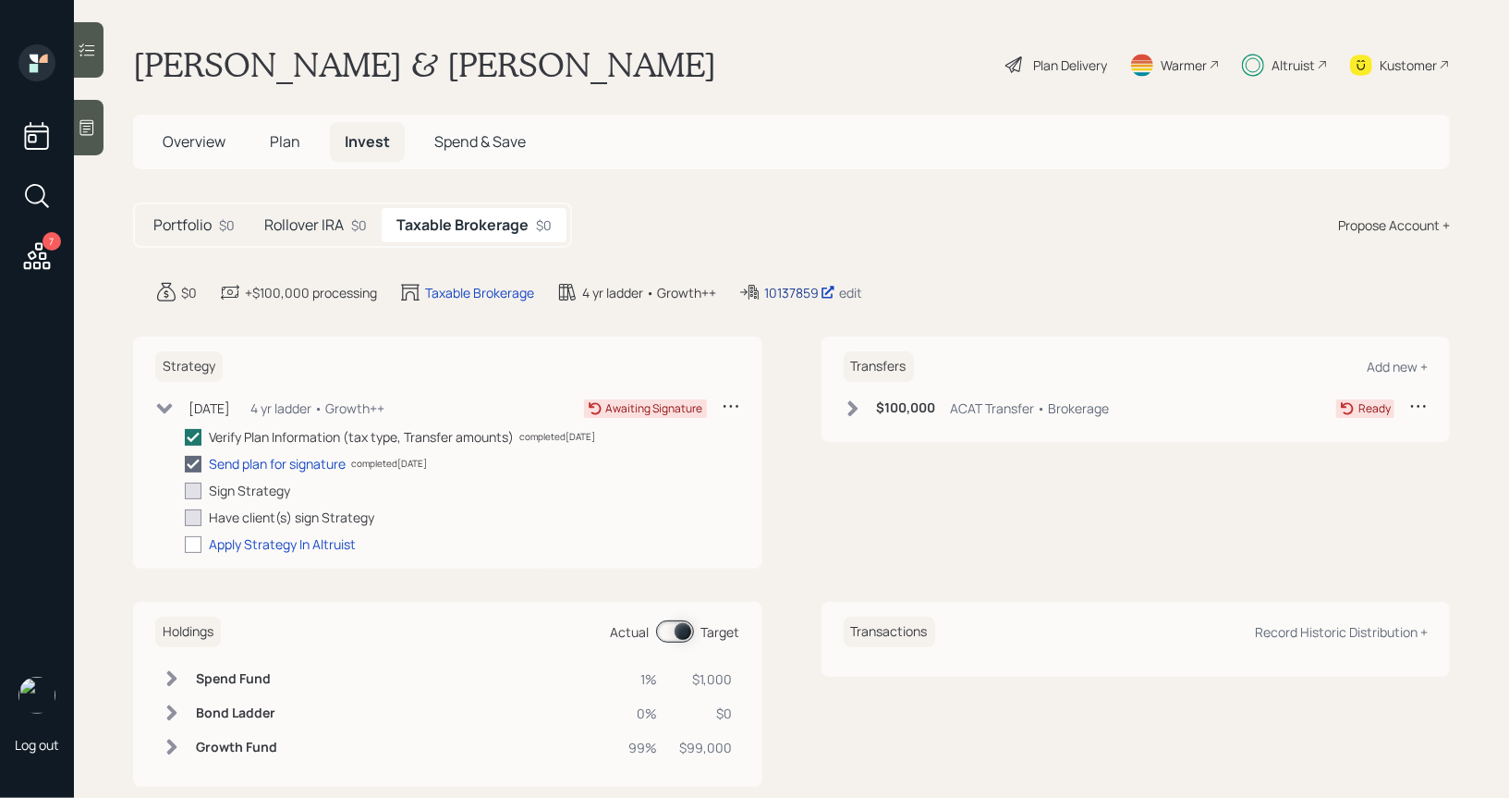
click at [791, 283] on div "10137859" at bounding box center [799, 292] width 71 height 19
click at [182, 140] on span "Overview" at bounding box center [194, 141] width 63 height 20
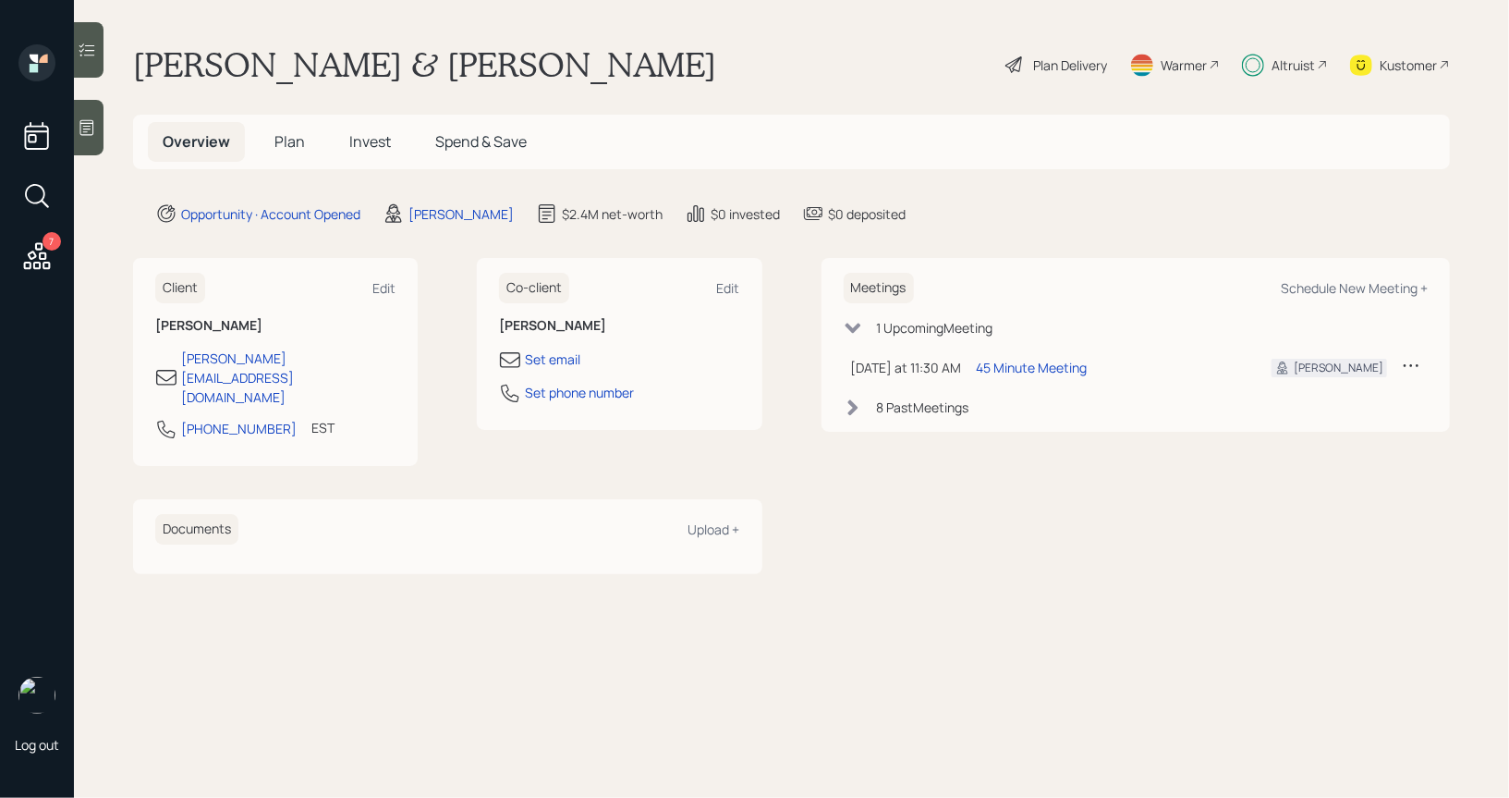
click at [286, 144] on span "Plan" at bounding box center [289, 141] width 30 height 20
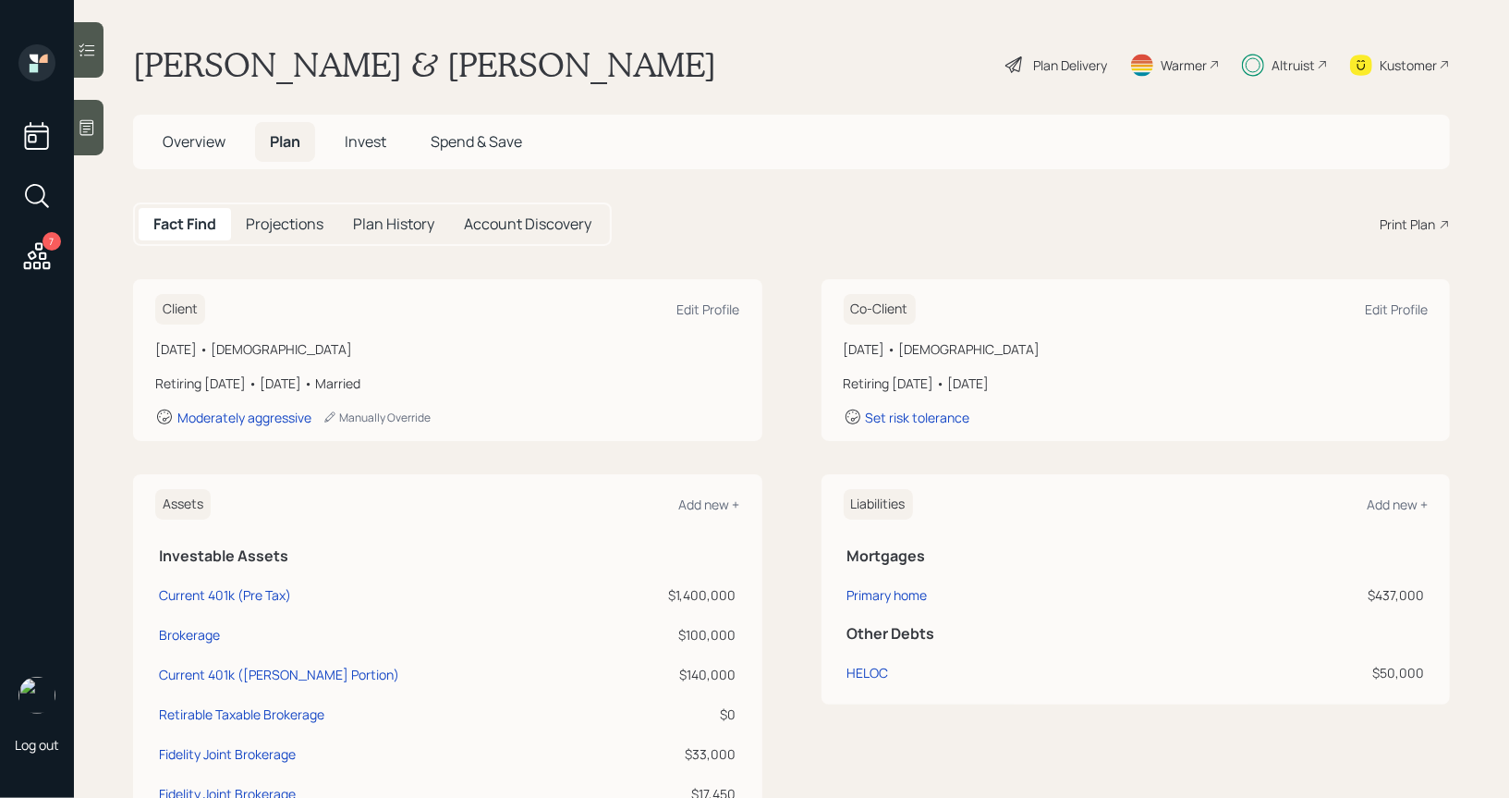
click at [1061, 65] on div "Plan Delivery" at bounding box center [1070, 64] width 74 height 19
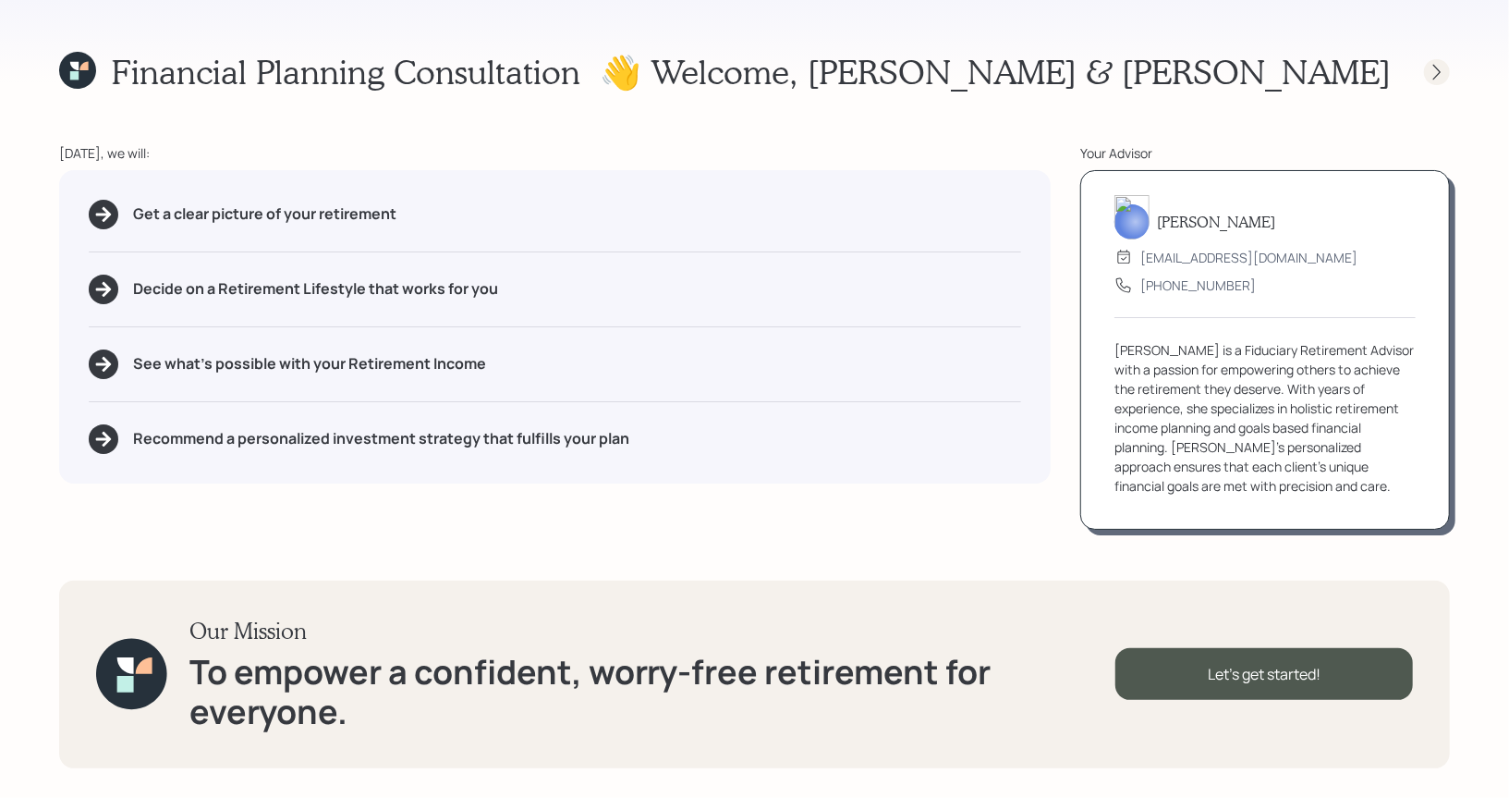
click at [1434, 71] on icon at bounding box center [1437, 72] width 18 height 18
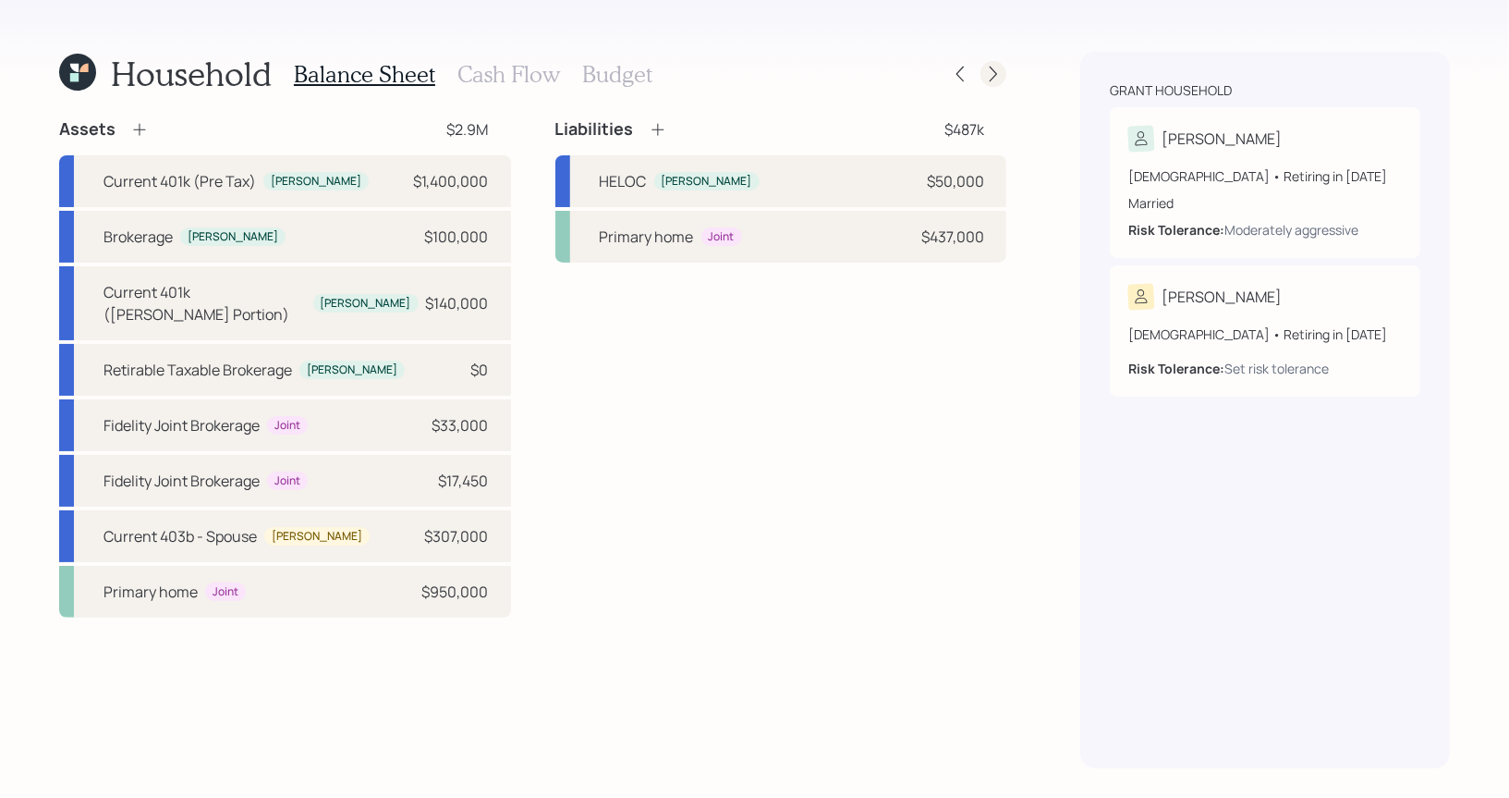
click at [993, 70] on icon at bounding box center [993, 75] width 7 height 16
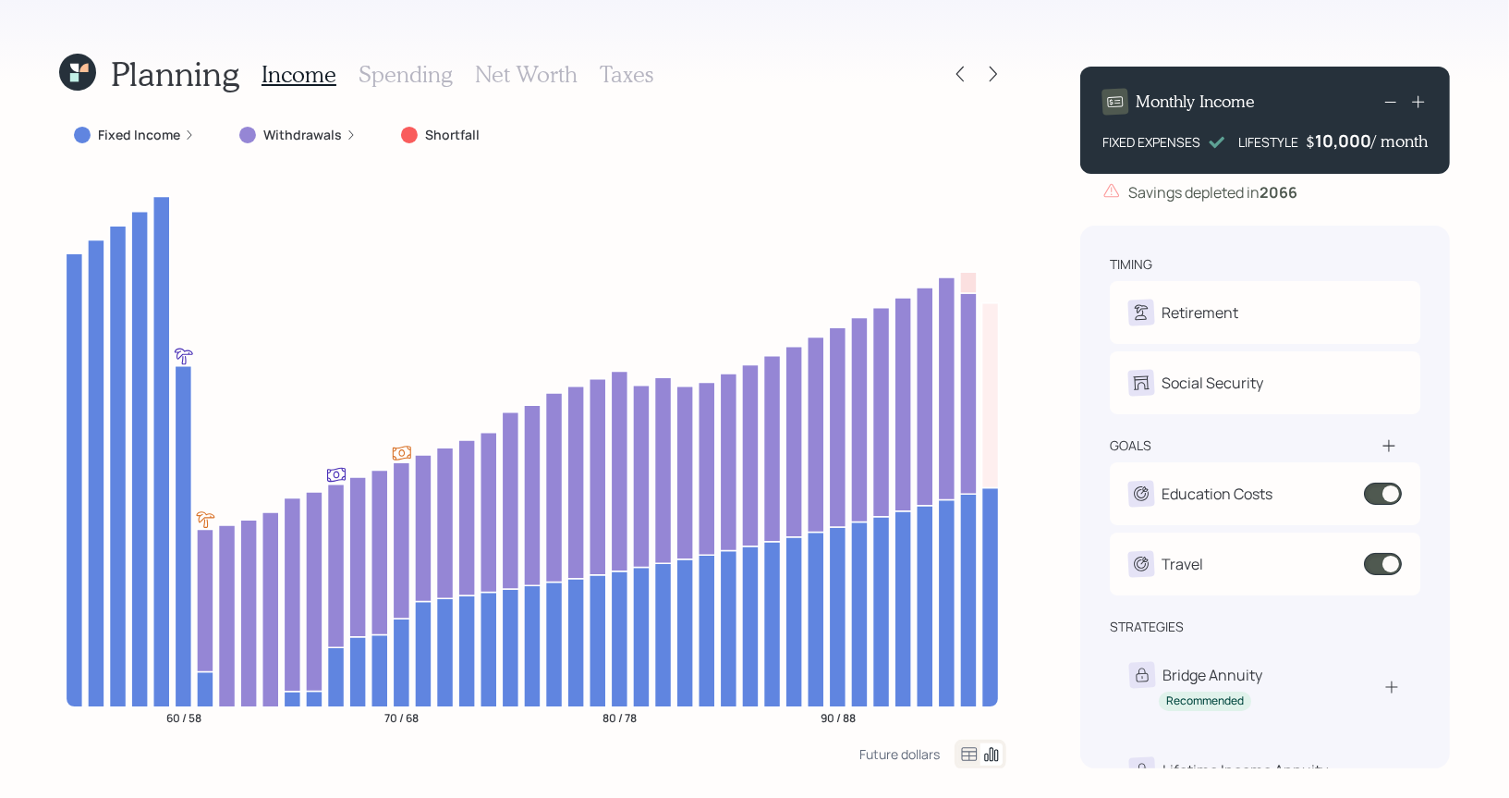
click at [85, 67] on icon at bounding box center [83, 68] width 8 height 8
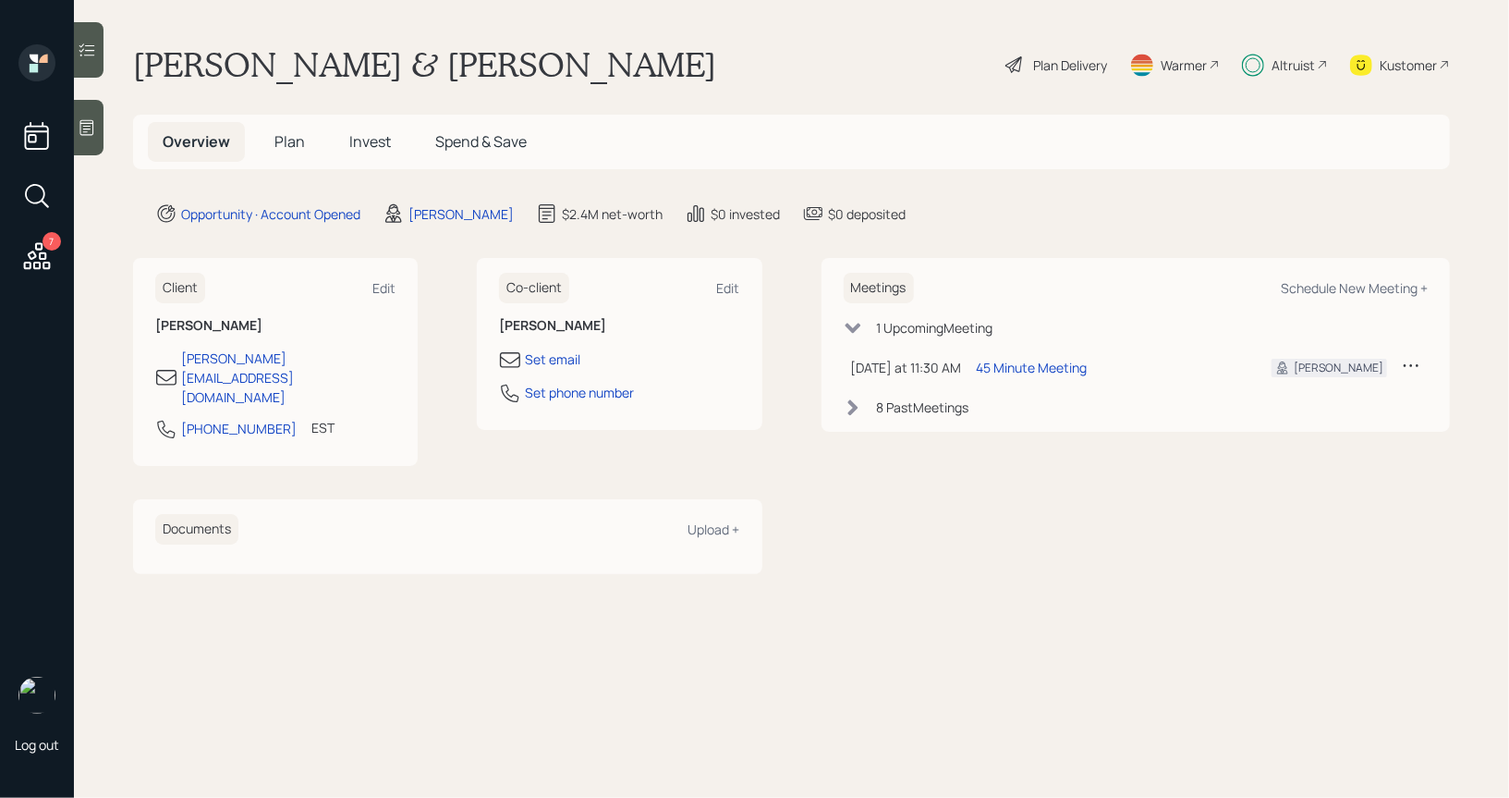
click at [371, 145] on span "Invest" at bounding box center [370, 141] width 42 height 20
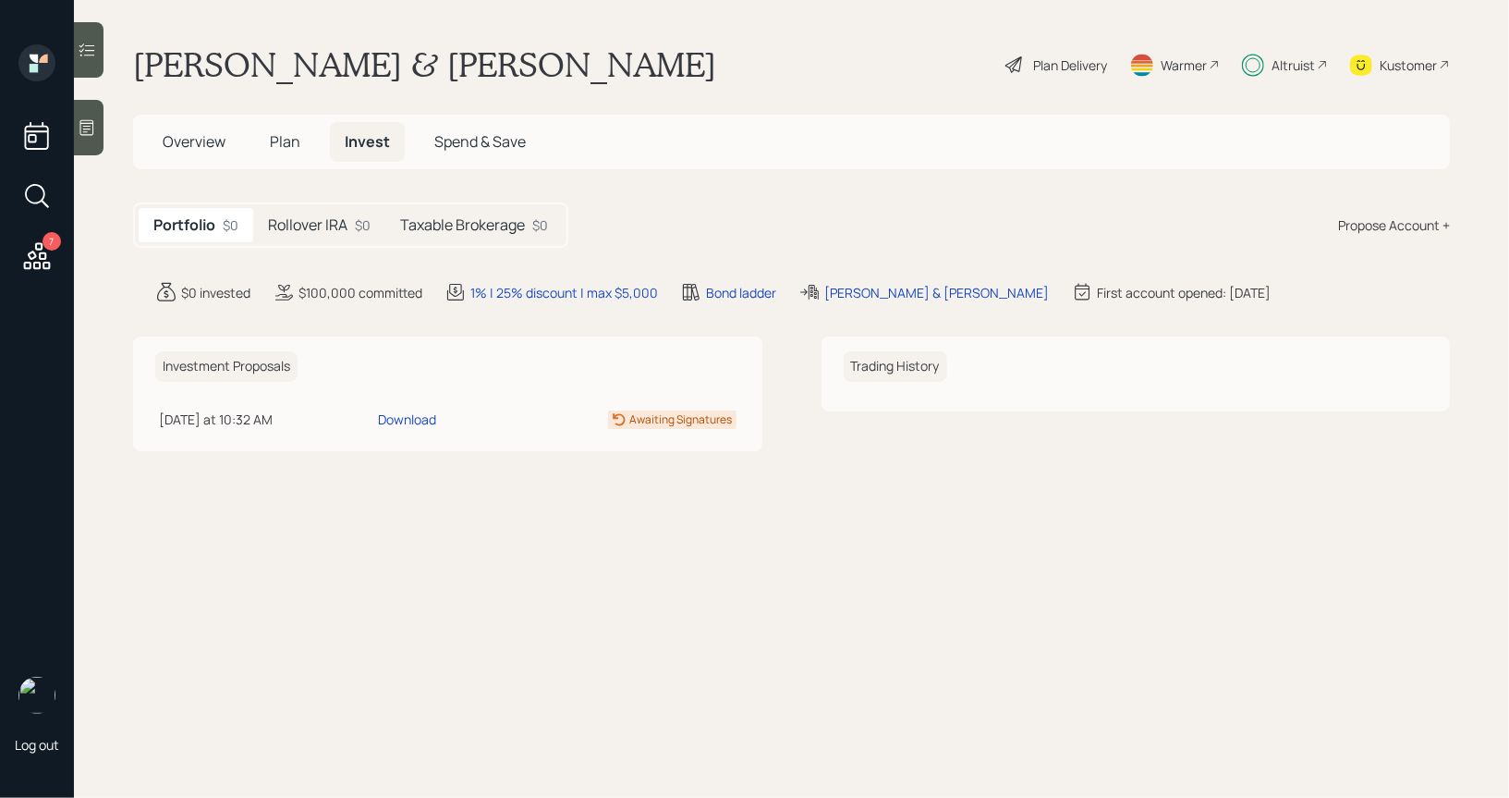
click at [1033, 60] on div "Plan Delivery" at bounding box center [1070, 64] width 74 height 19
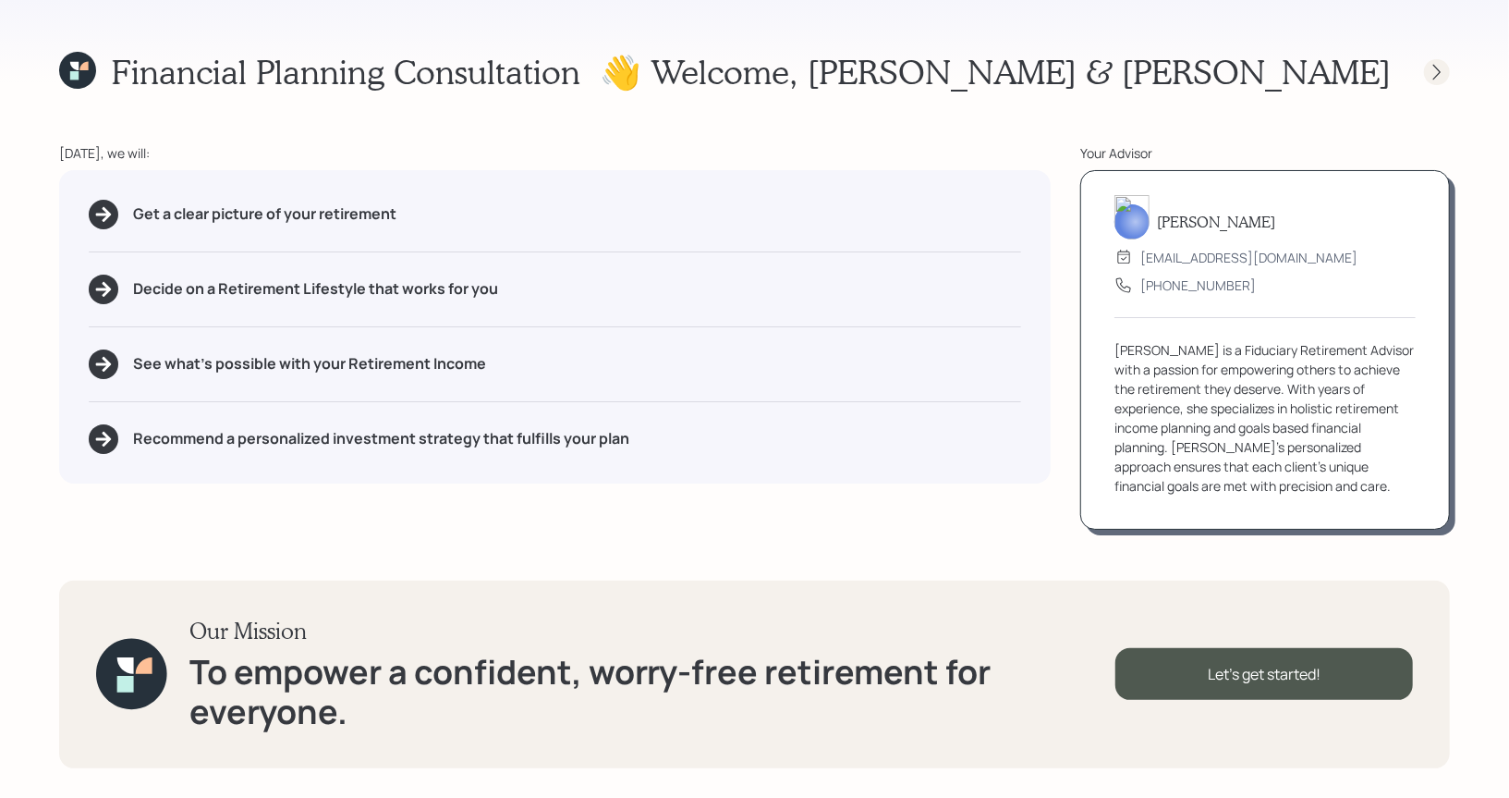
click at [1434, 76] on icon at bounding box center [1437, 72] width 18 height 18
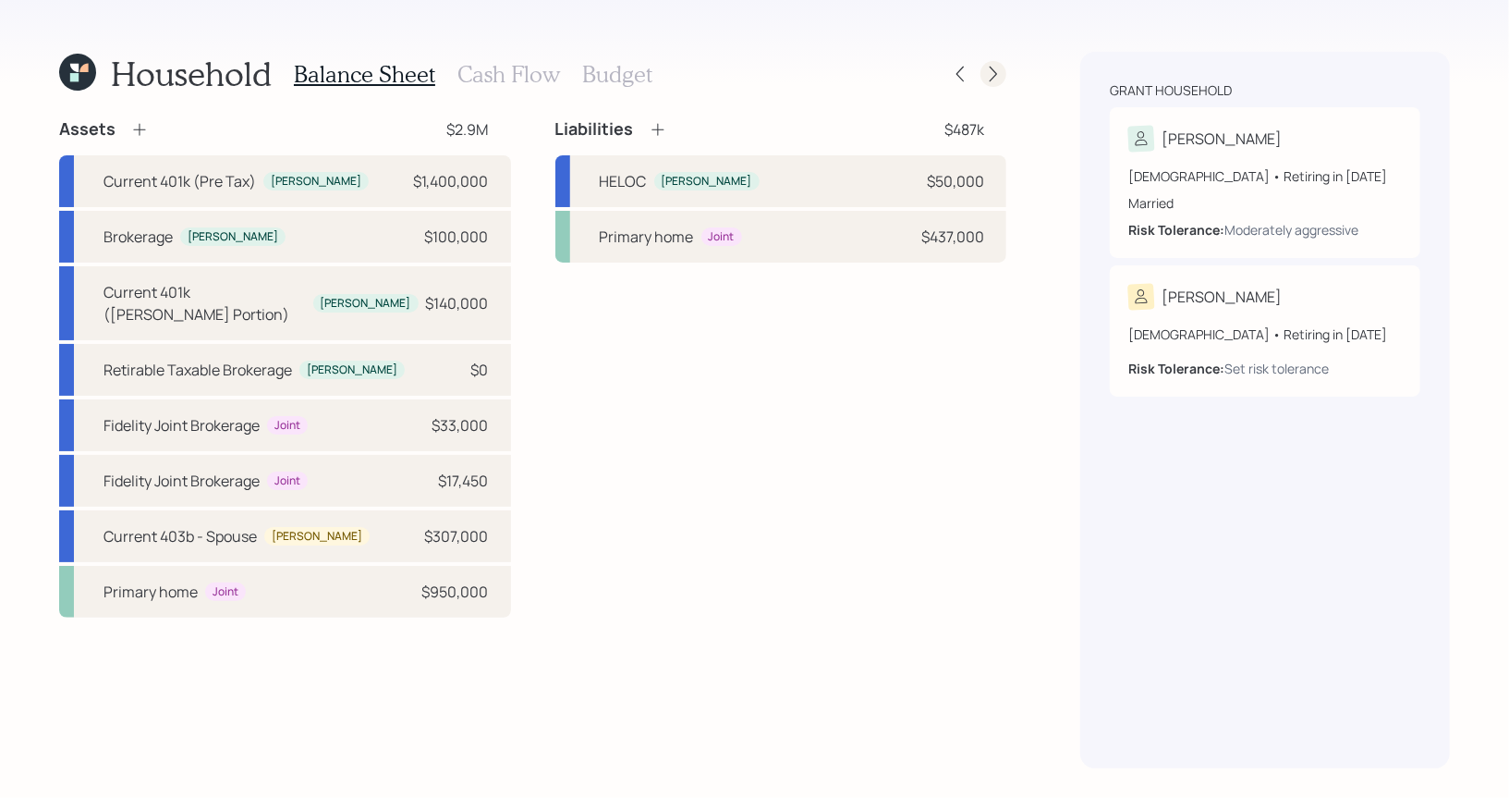
click at [1003, 75] on icon at bounding box center [993, 74] width 18 height 18
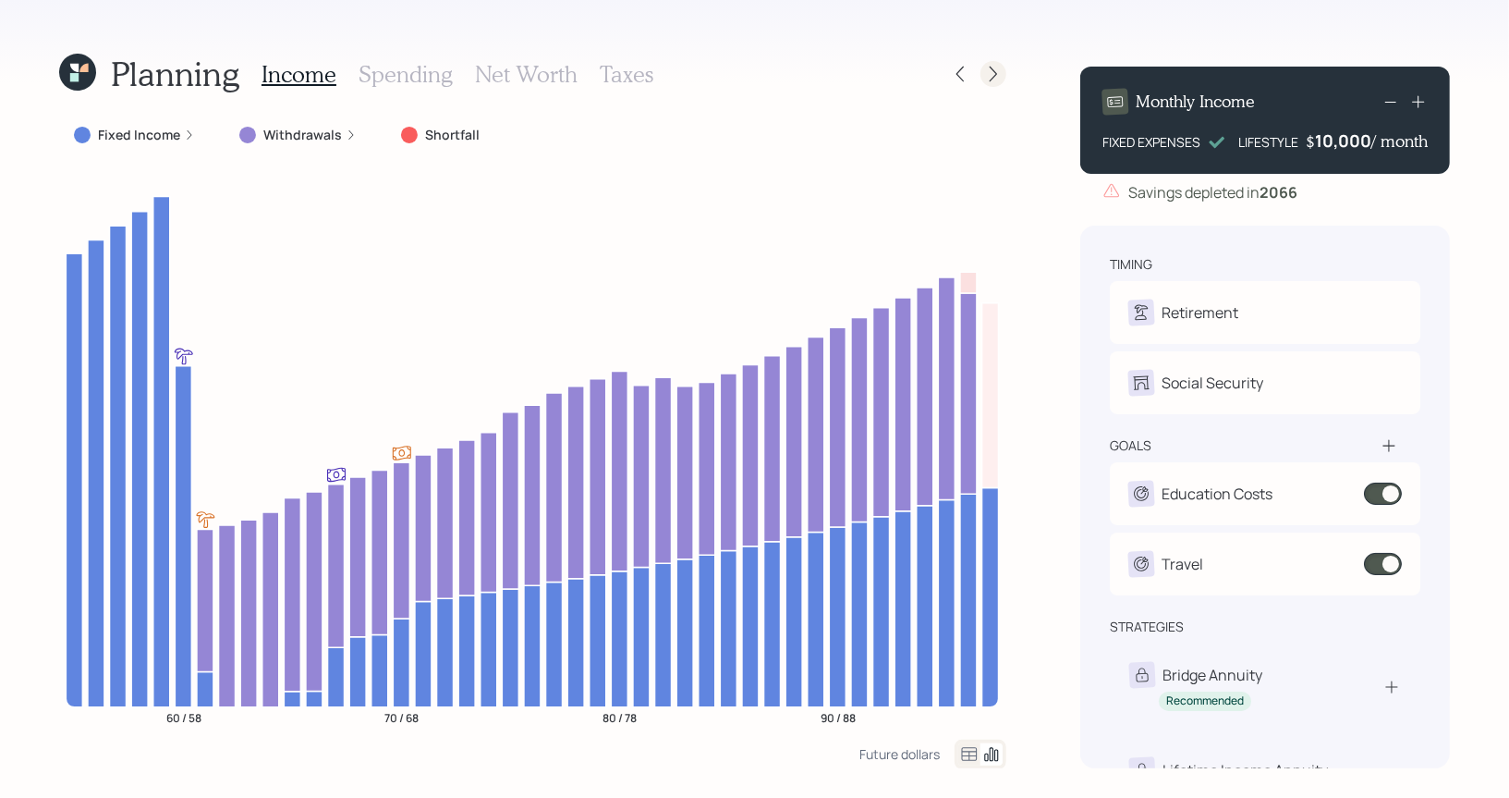
click at [997, 78] on icon at bounding box center [993, 74] width 18 height 18
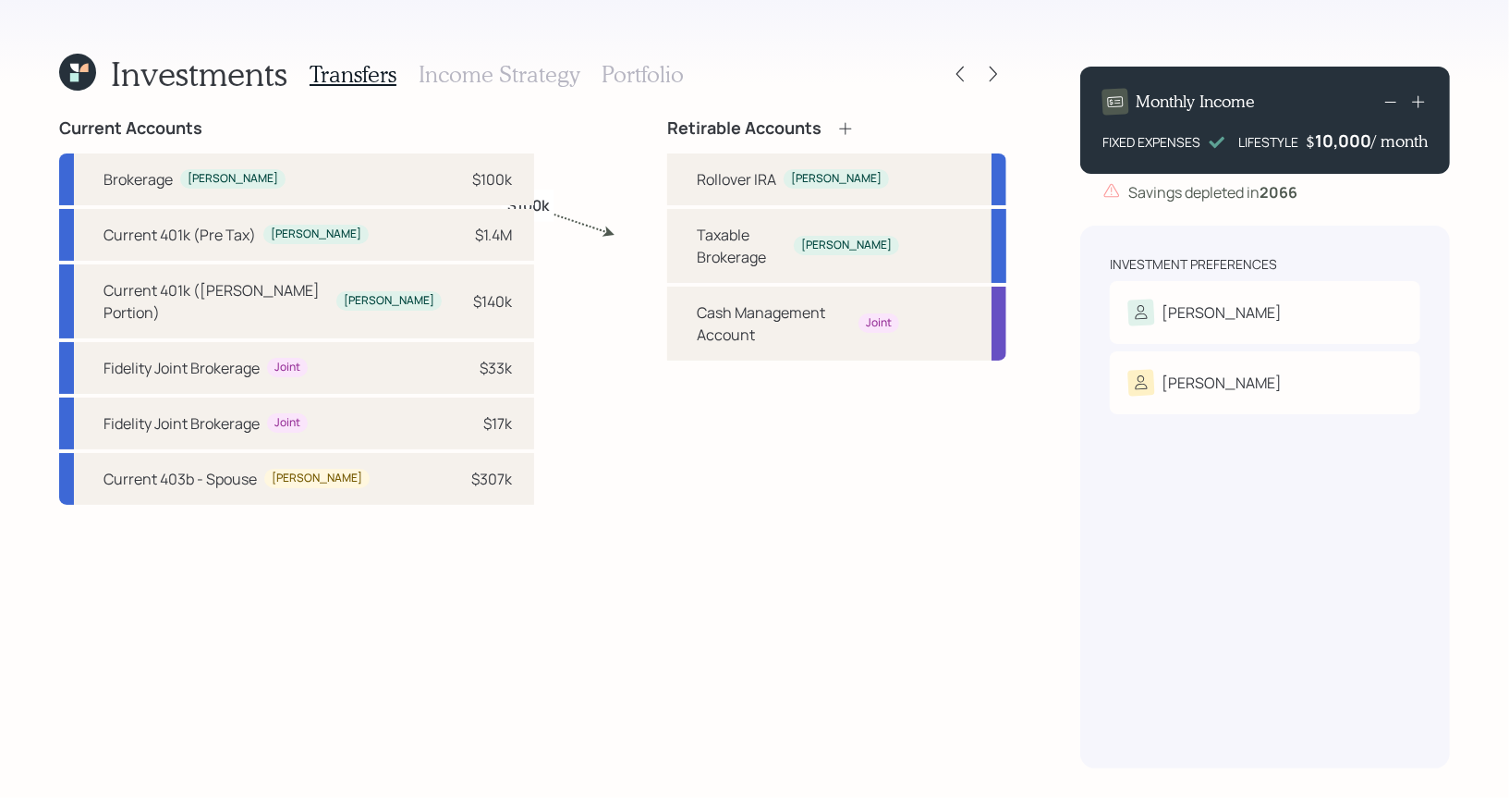
click at [517, 64] on h3 "Income Strategy" at bounding box center [499, 74] width 161 height 27
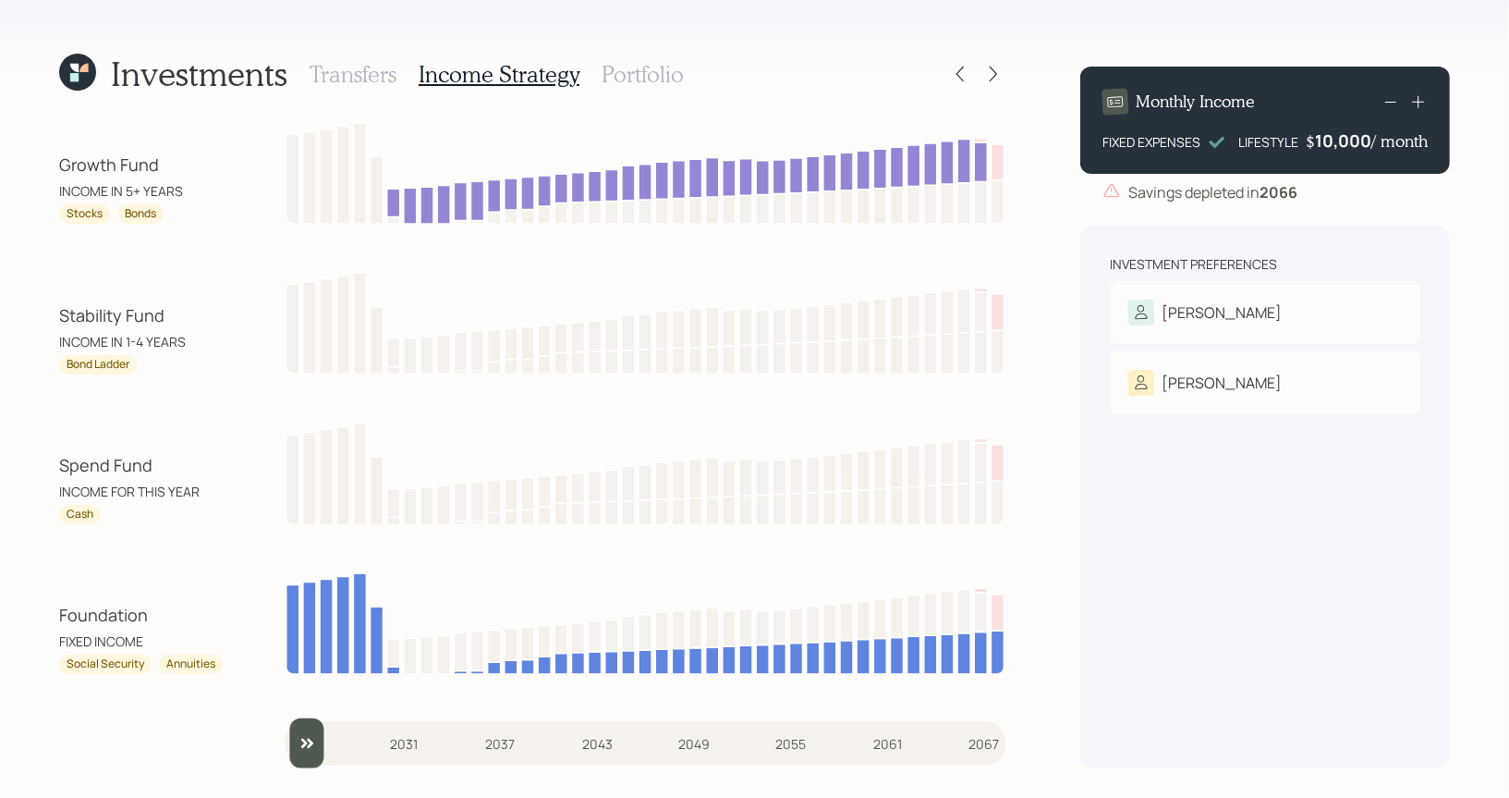
click at [619, 83] on h3 "Portfolio" at bounding box center [643, 74] width 82 height 27
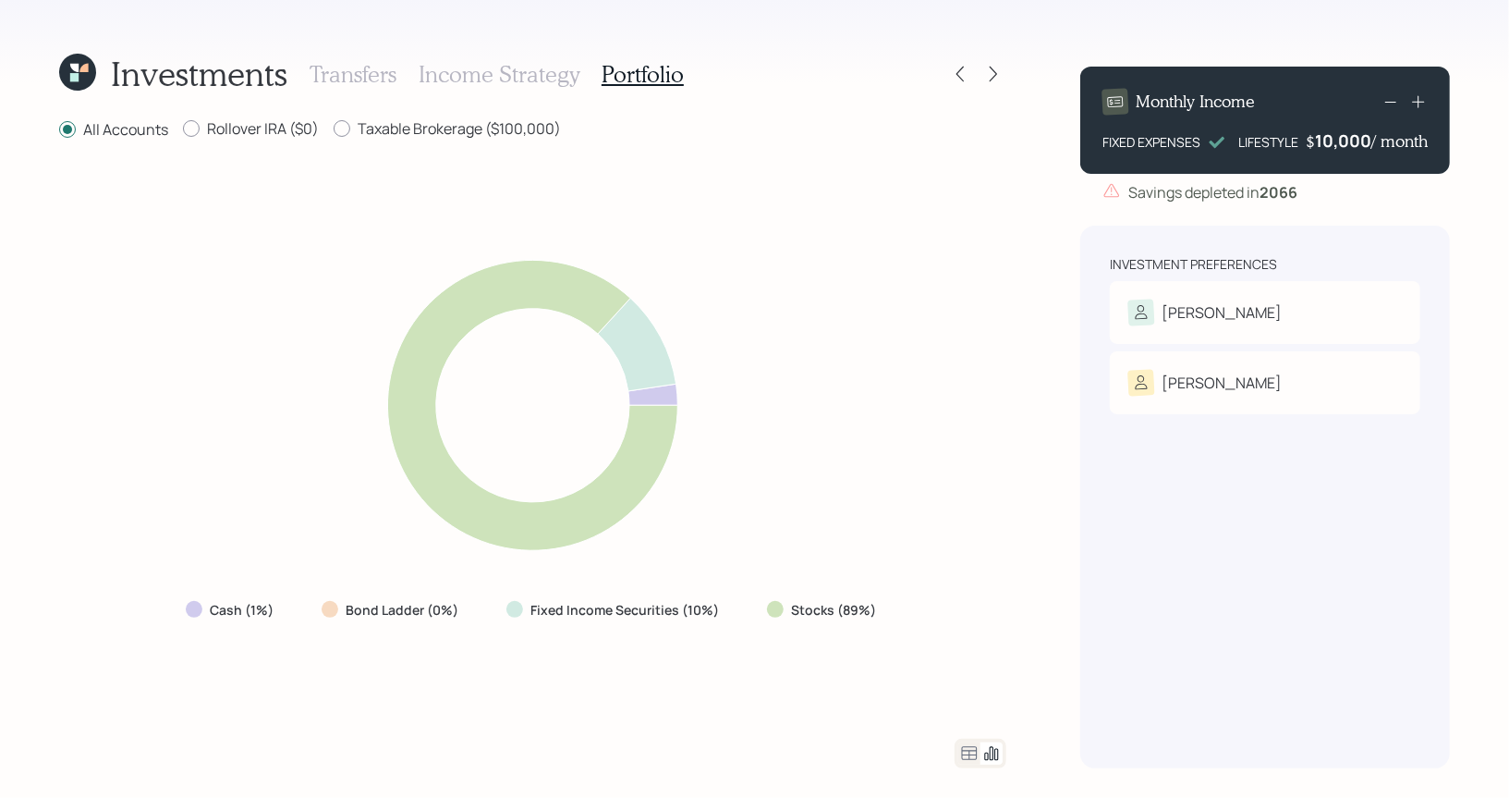
click at [77, 68] on icon at bounding box center [74, 68] width 8 height 8
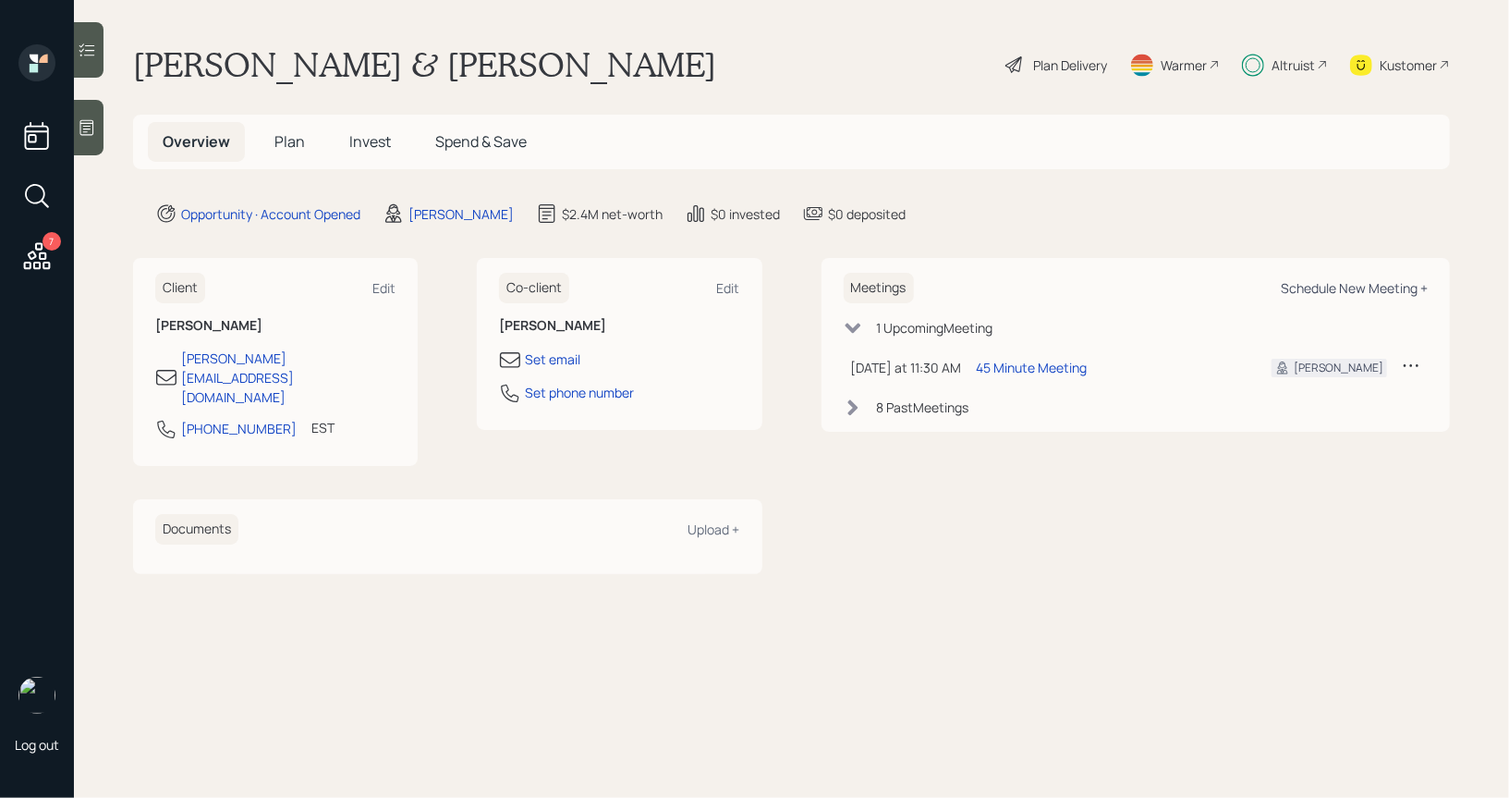
click at [1363, 286] on div "Schedule New Meeting +" at bounding box center [1354, 288] width 147 height 18
select select "8b79112e-3cfb-44f9-89e7-15267fe946c1"
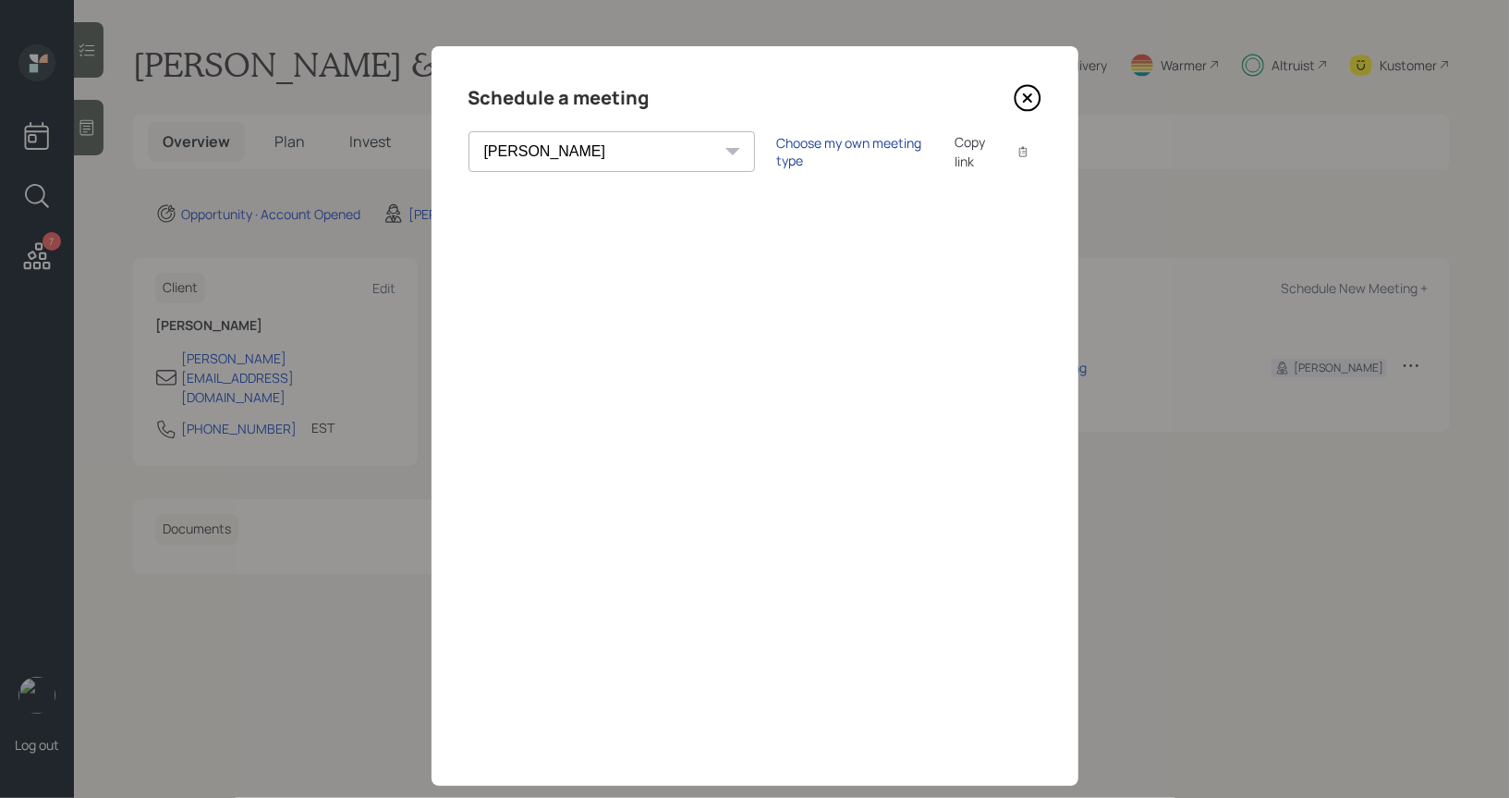
click at [777, 147] on div "Choose my own meeting type" at bounding box center [854, 151] width 155 height 35
click at [1026, 101] on icon at bounding box center [1028, 98] width 28 height 28
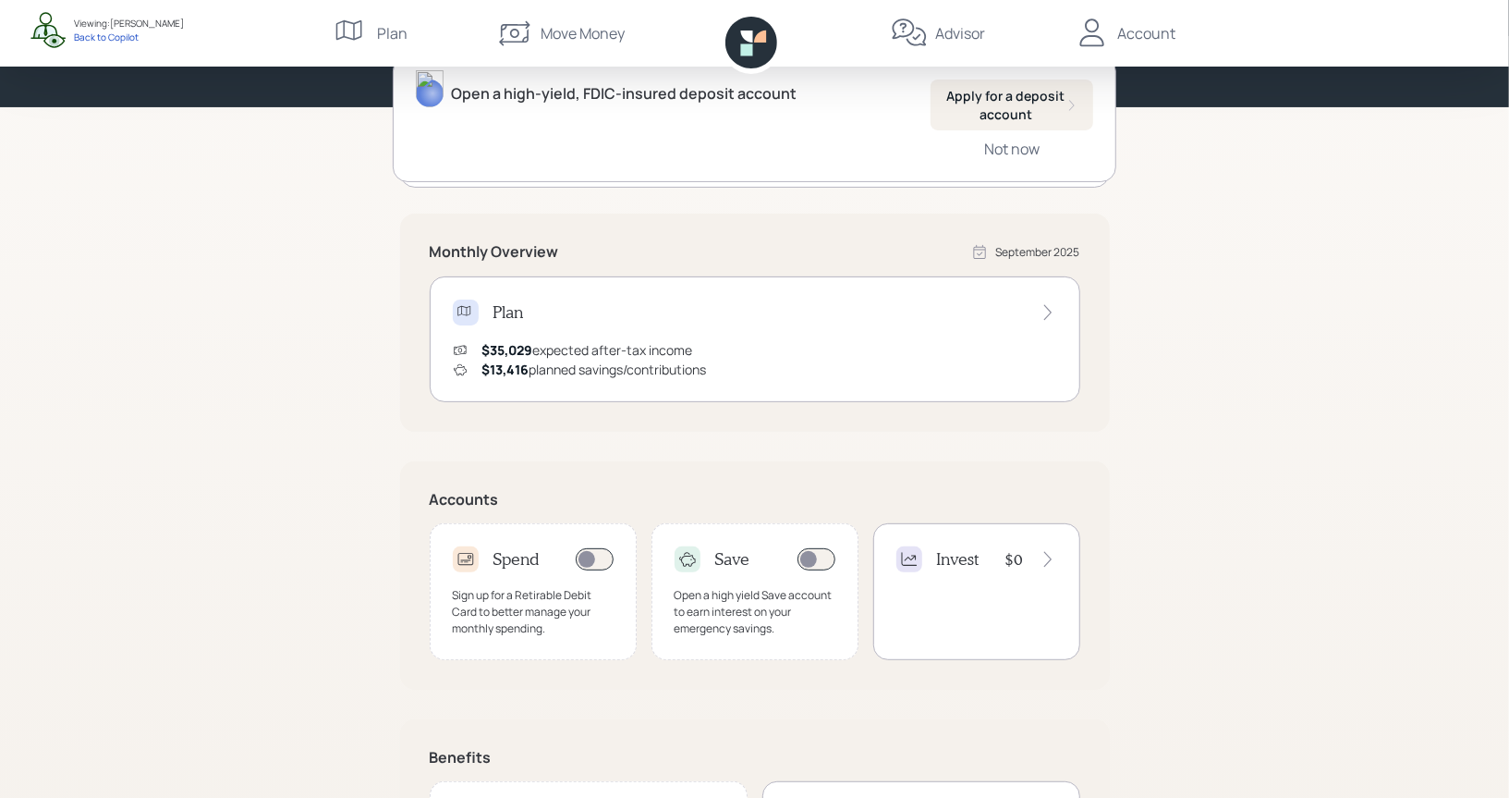
scroll to position [201, 0]
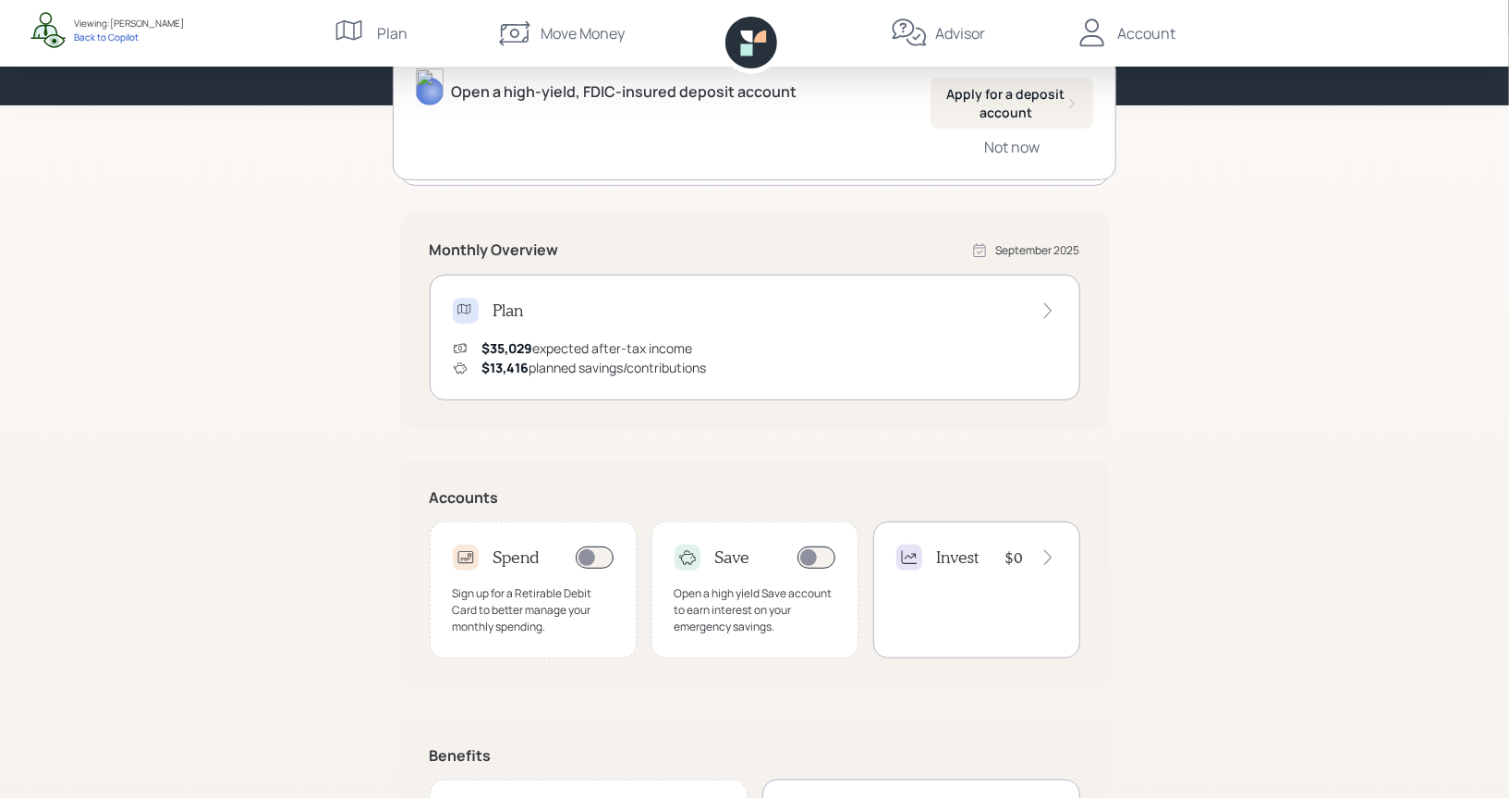
click at [966, 552] on h4 "Invest" at bounding box center [958, 557] width 43 height 20
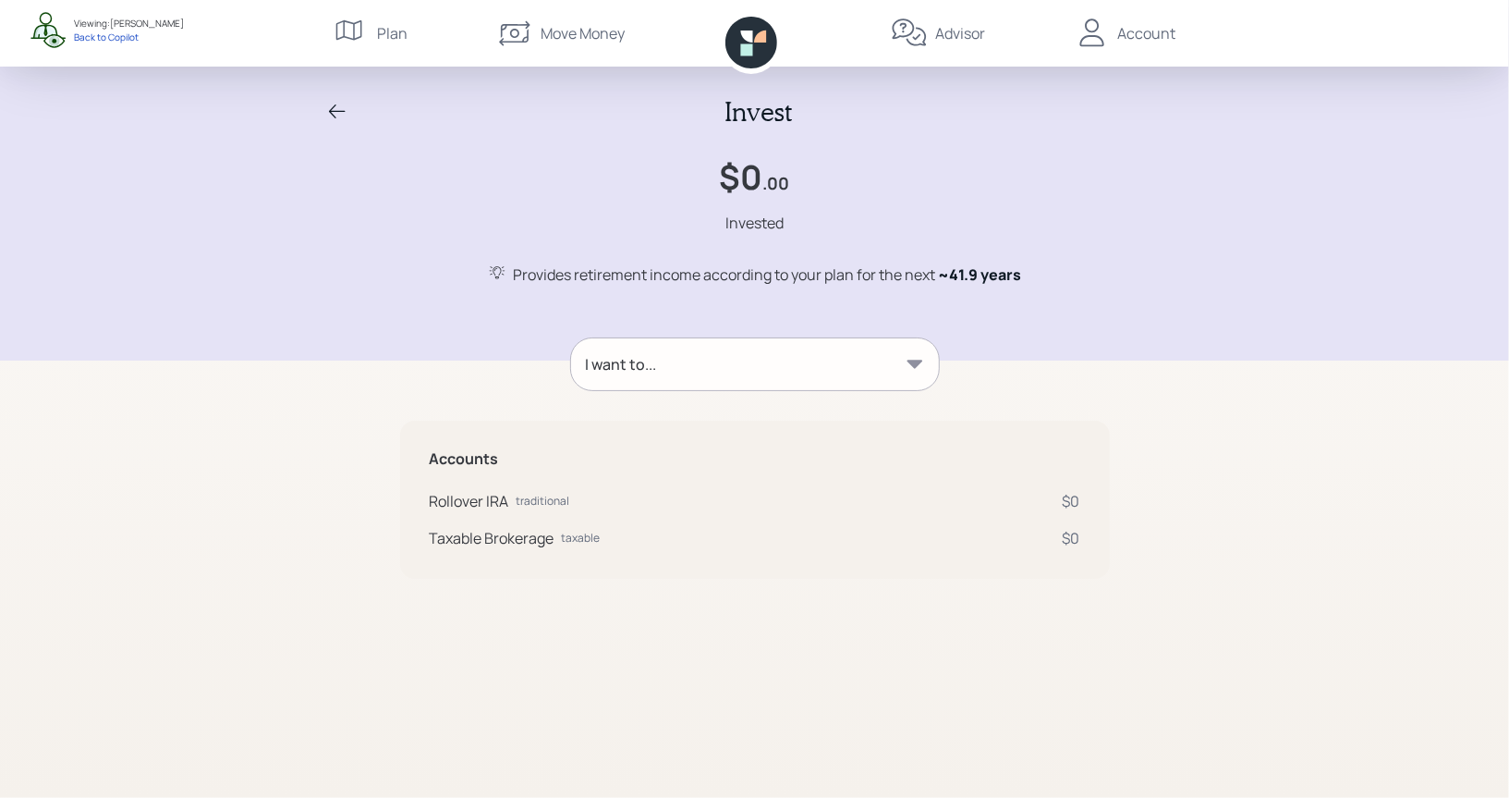
click at [890, 359] on div "I want to..." at bounding box center [755, 364] width 368 height 52
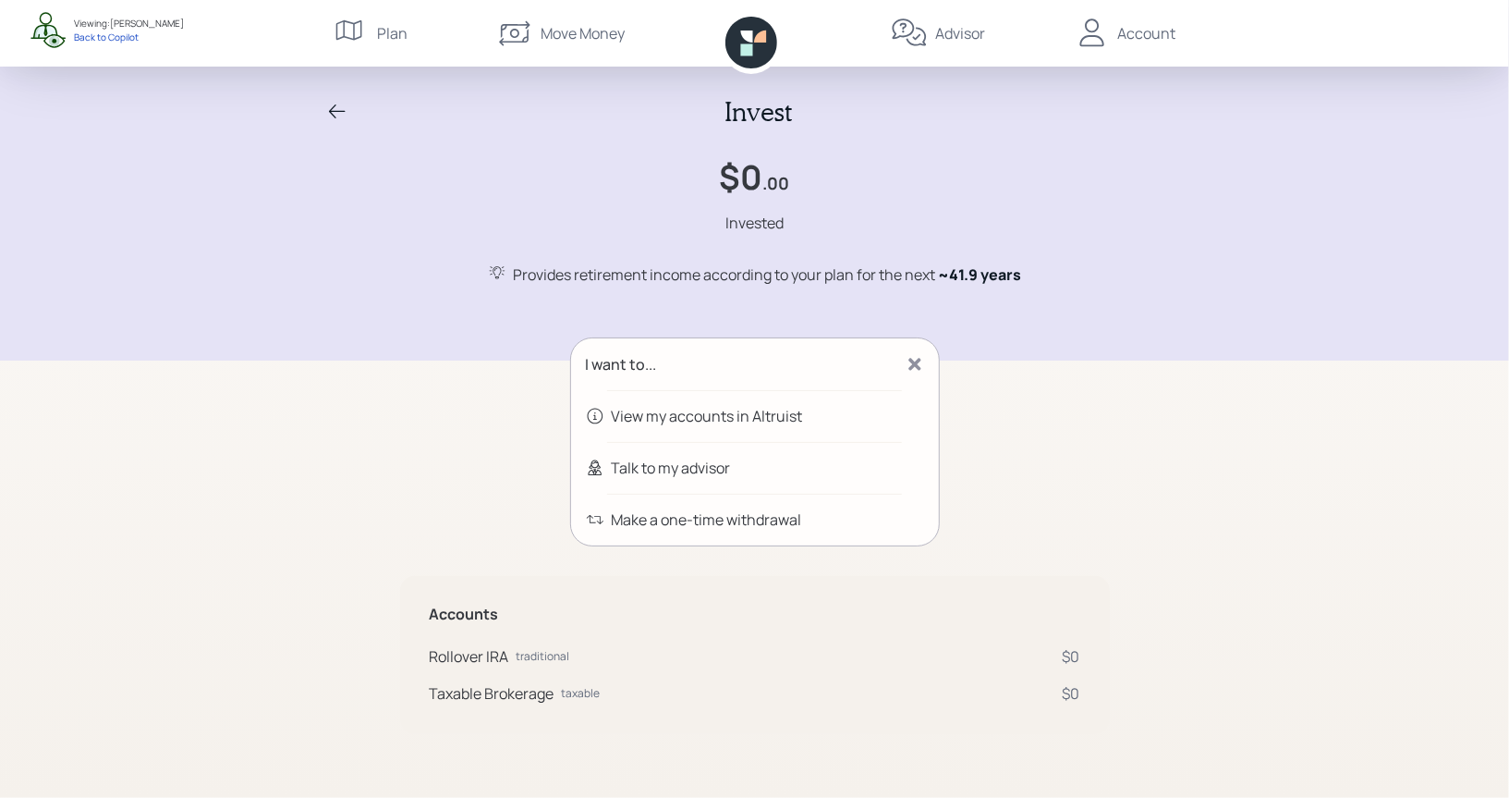
click at [842, 362] on div "I want to..." at bounding box center [755, 364] width 368 height 52
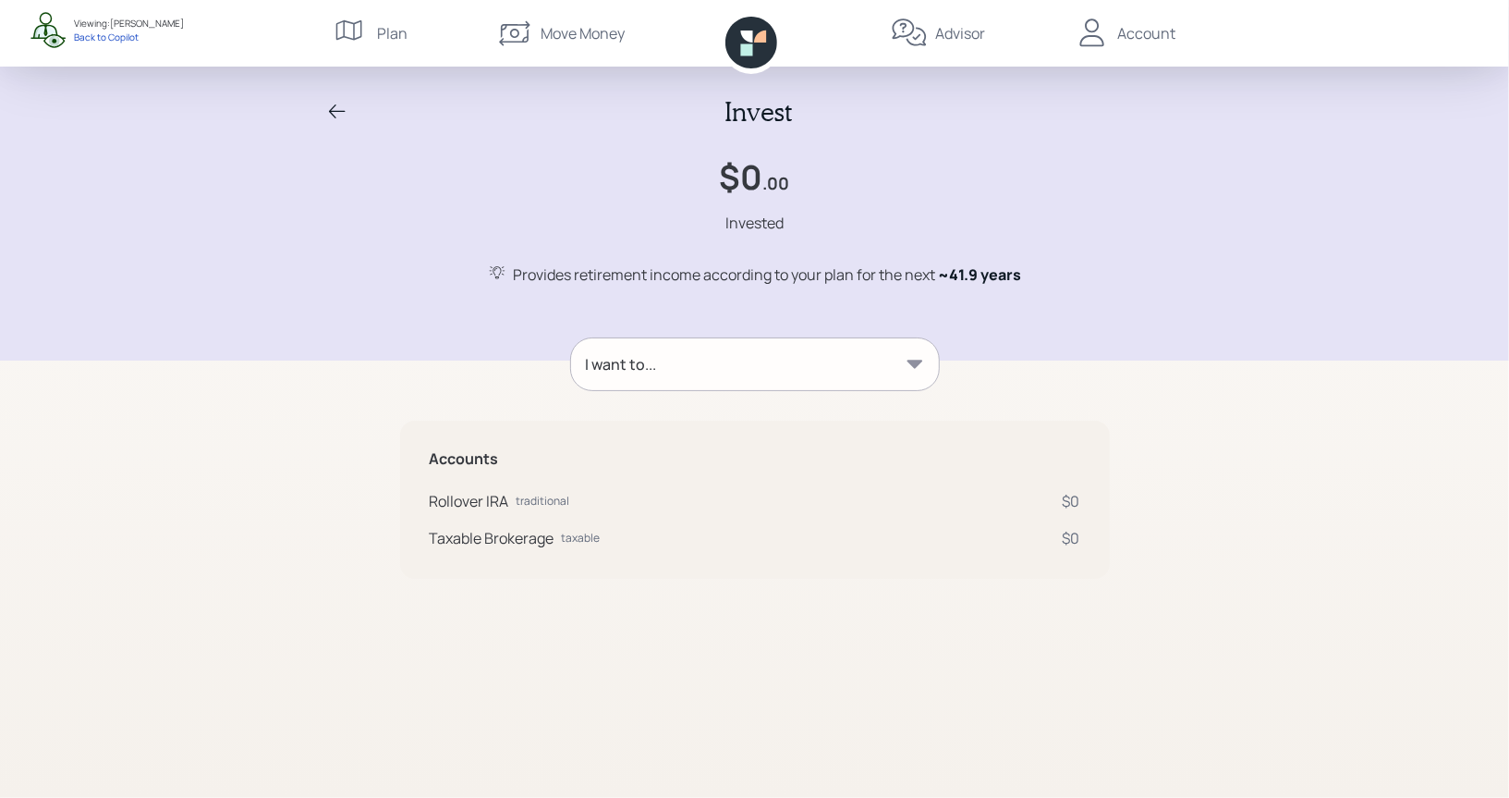
click at [335, 108] on icon at bounding box center [337, 112] width 22 height 22
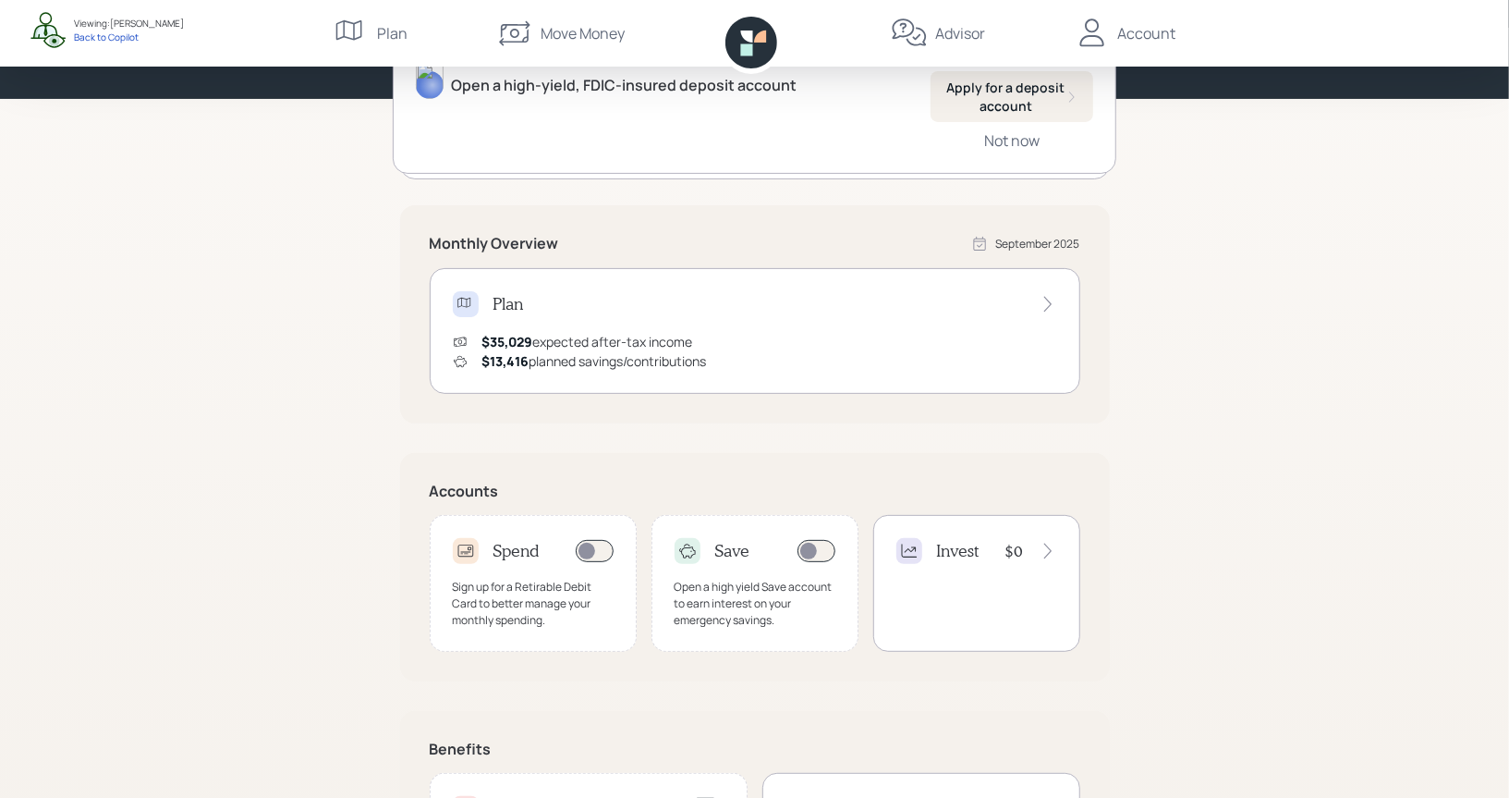
scroll to position [346, 0]
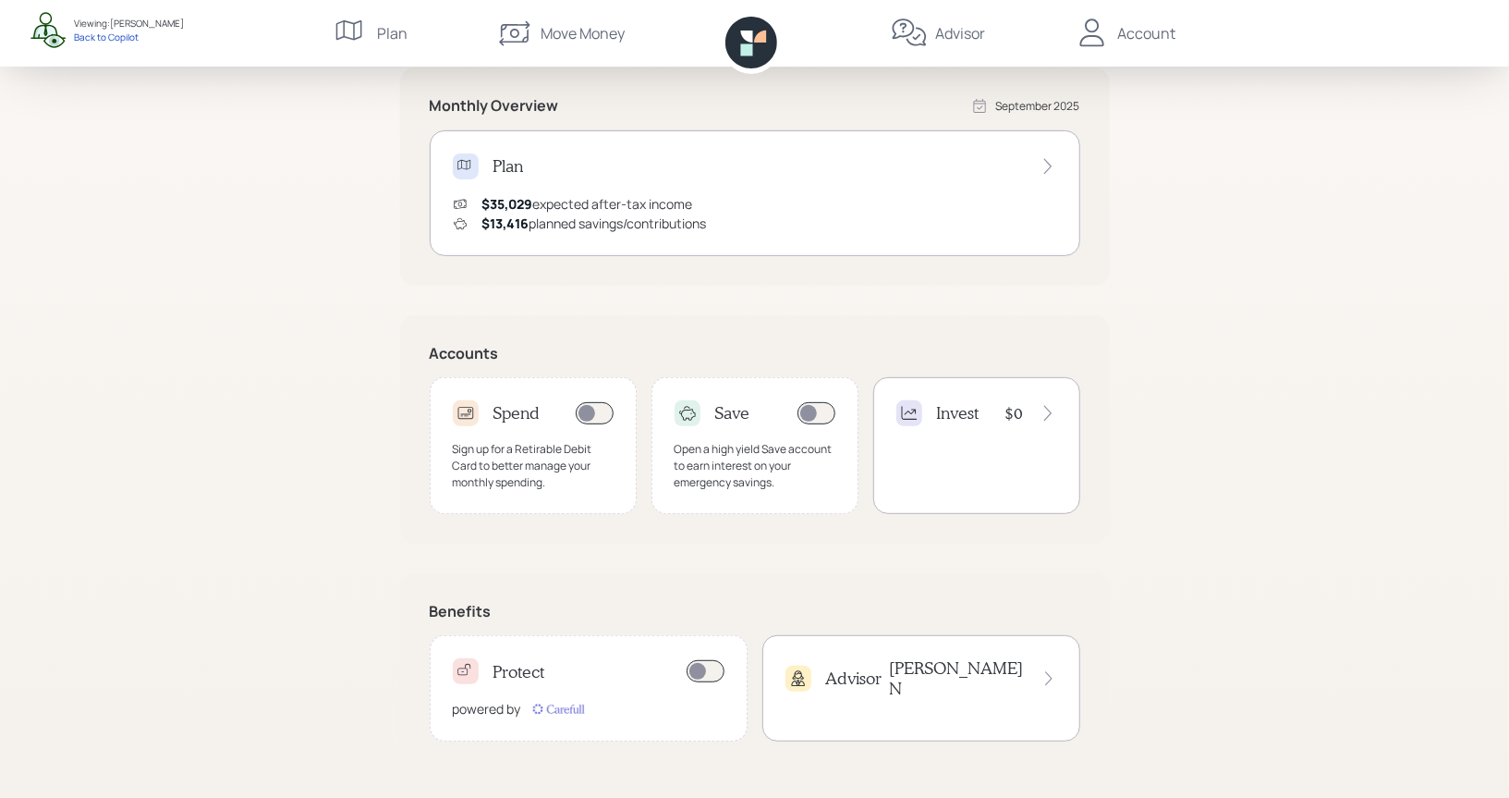
click at [916, 666] on div "Advisor [PERSON_NAME]" at bounding box center [922, 678] width 272 height 40
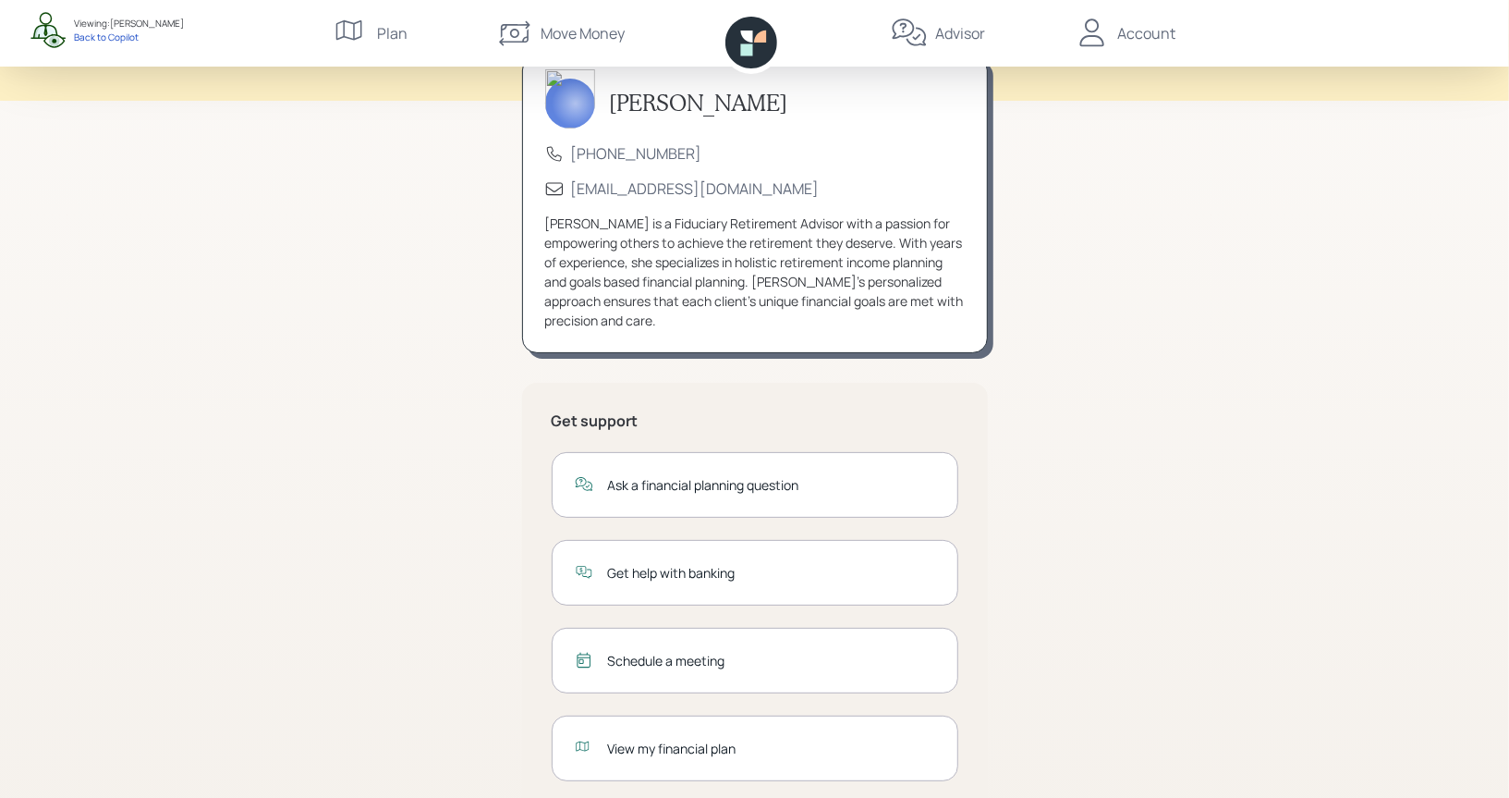
scroll to position [140, 0]
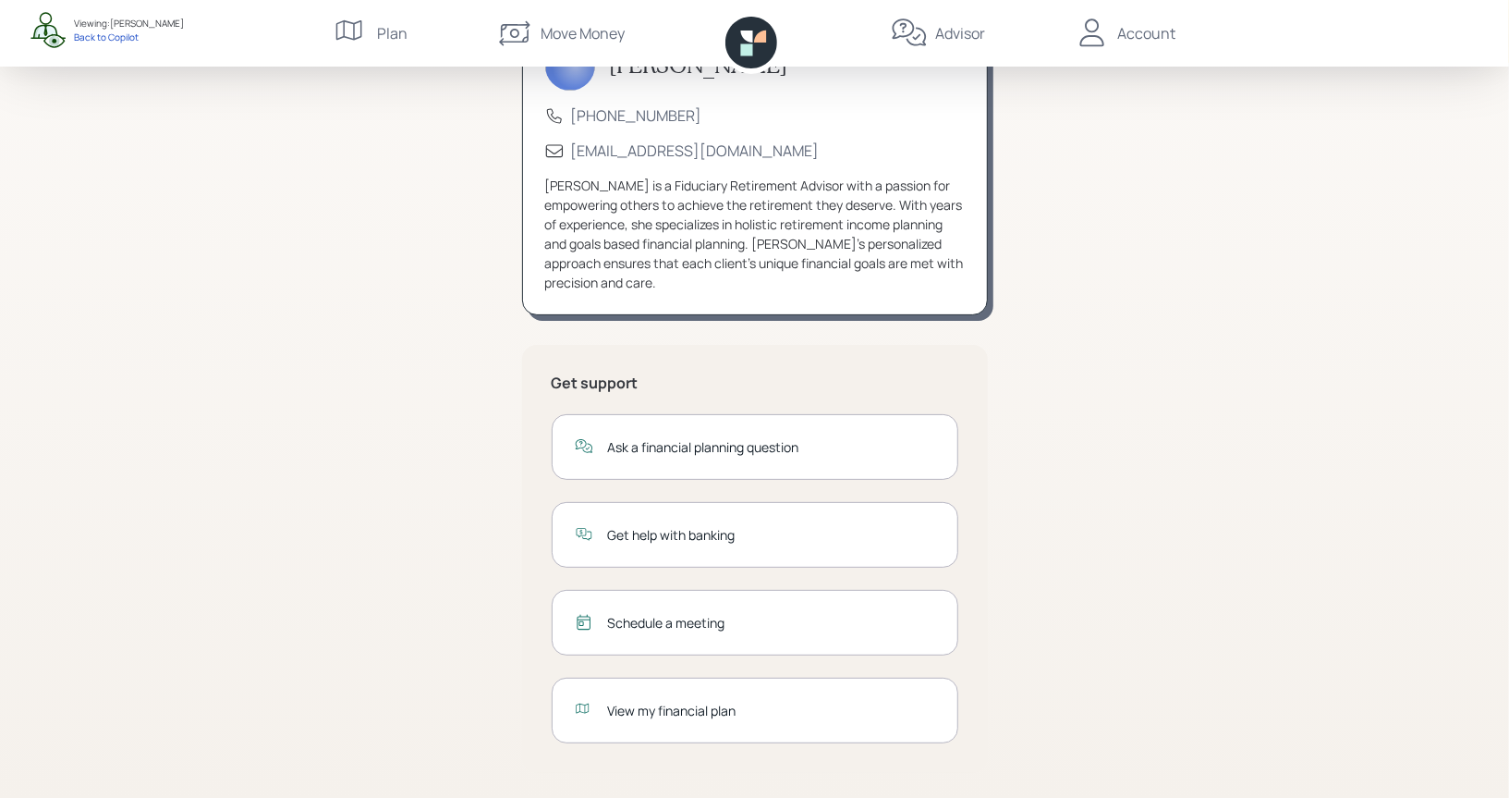
click at [664, 703] on div "View my financial plan" at bounding box center [771, 710] width 327 height 19
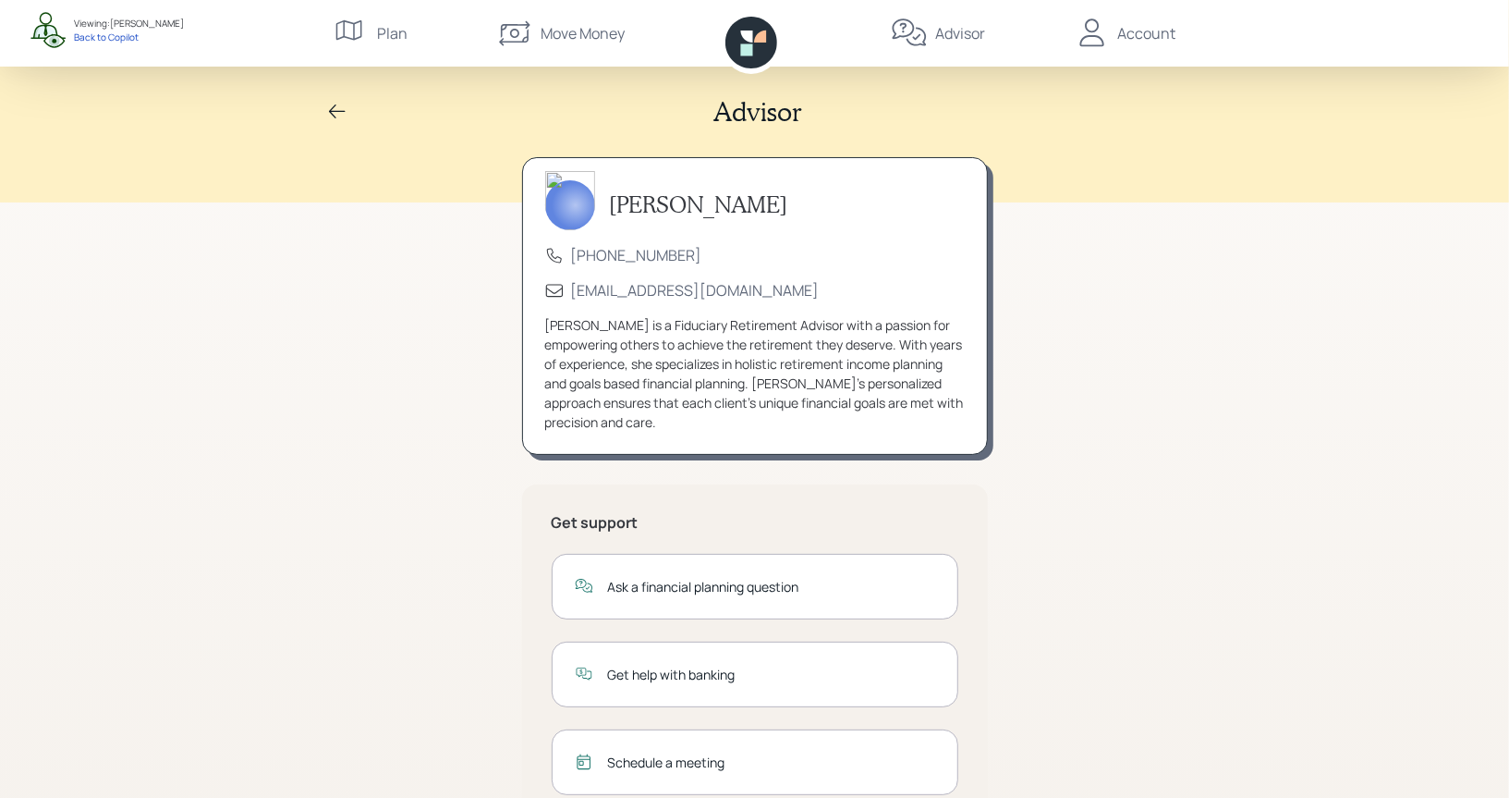
click at [1105, 34] on icon at bounding box center [1092, 33] width 37 height 37
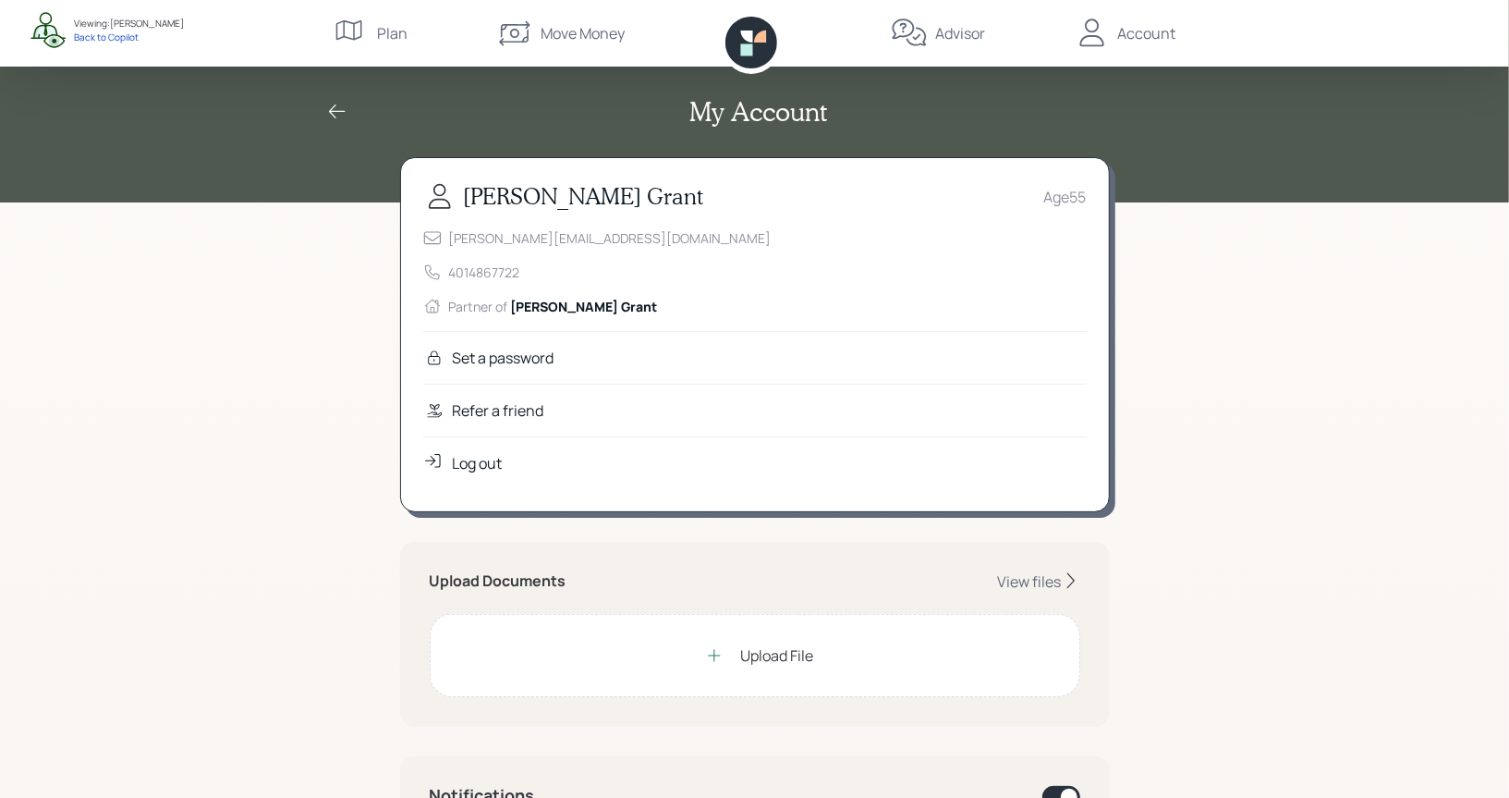
click at [473, 413] on div "Refer a friend" at bounding box center [498, 410] width 91 height 22
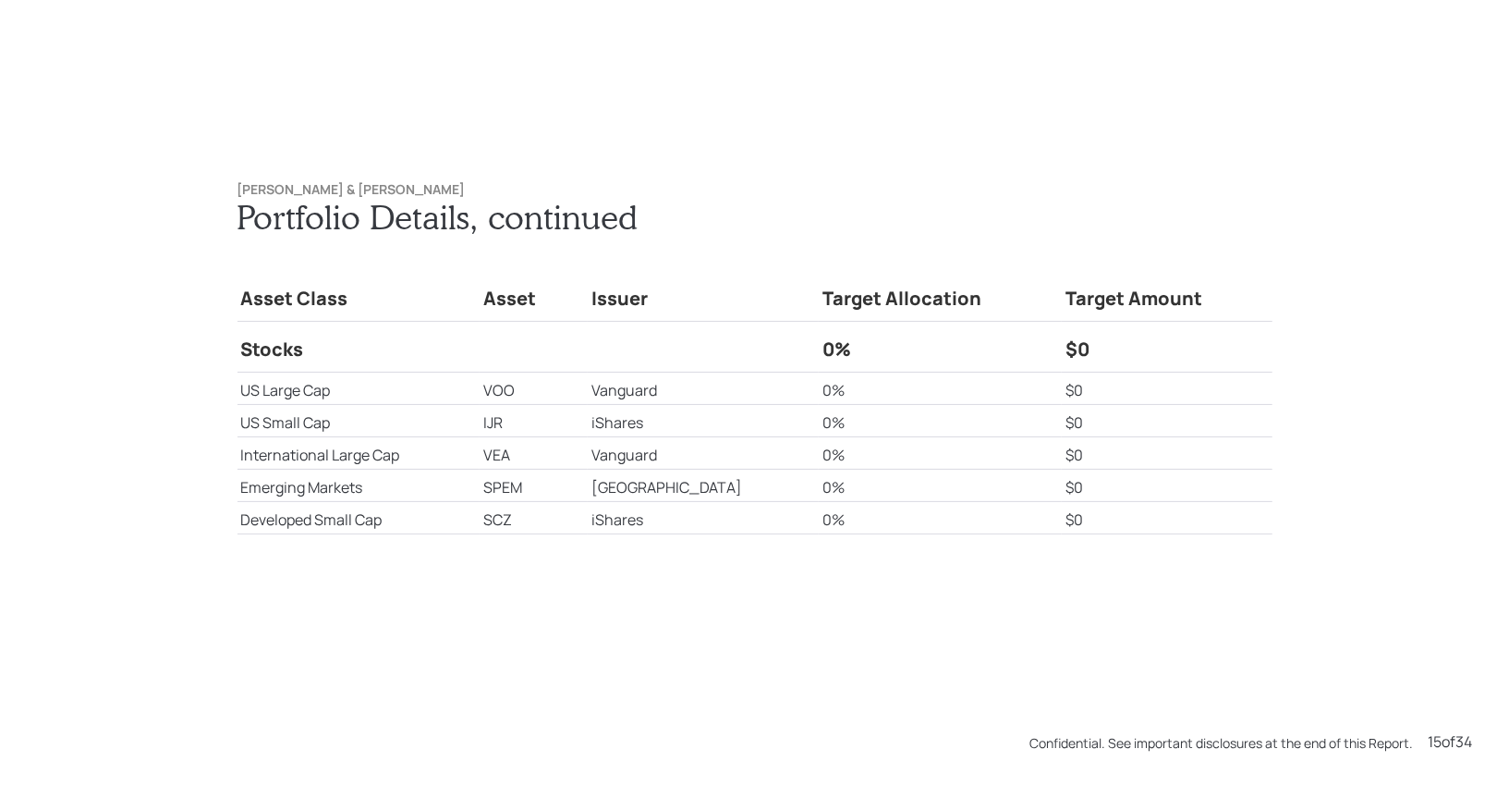
scroll to position [11169, 0]
